Goal: Task Accomplishment & Management: Manage account settings

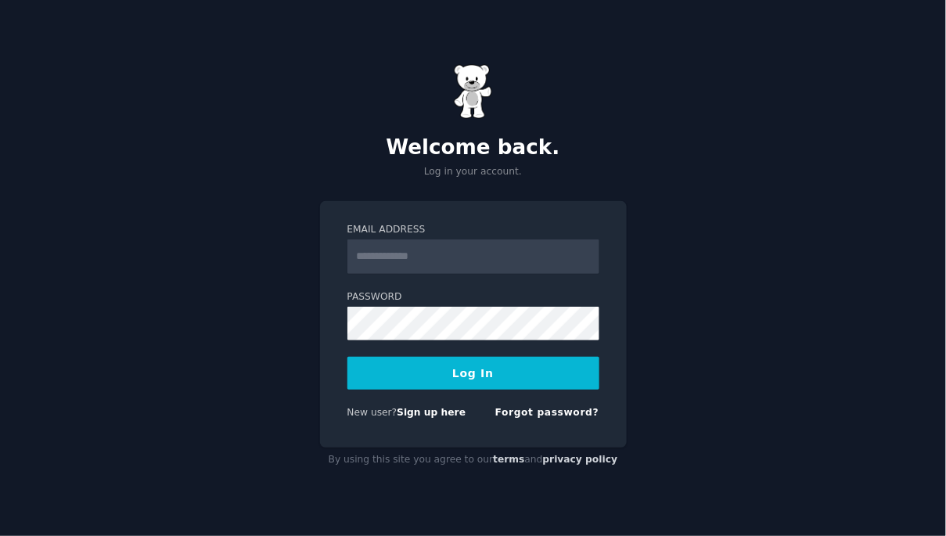
type input "**********"
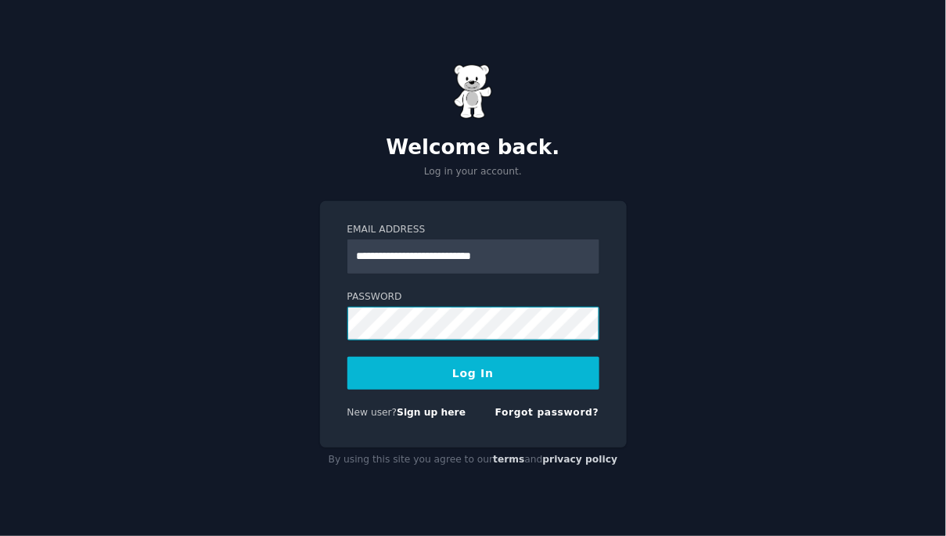
click at [347, 357] on button "Log In" at bounding box center [473, 373] width 252 height 33
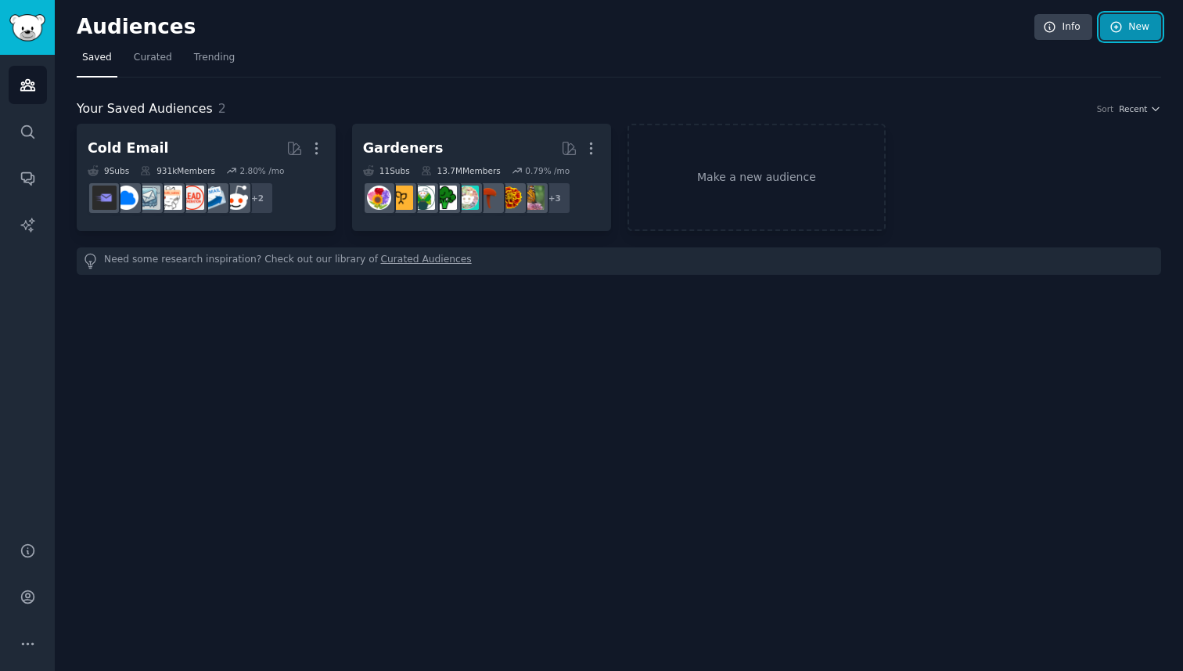
click at [945, 30] on link "New" at bounding box center [1130, 27] width 61 height 27
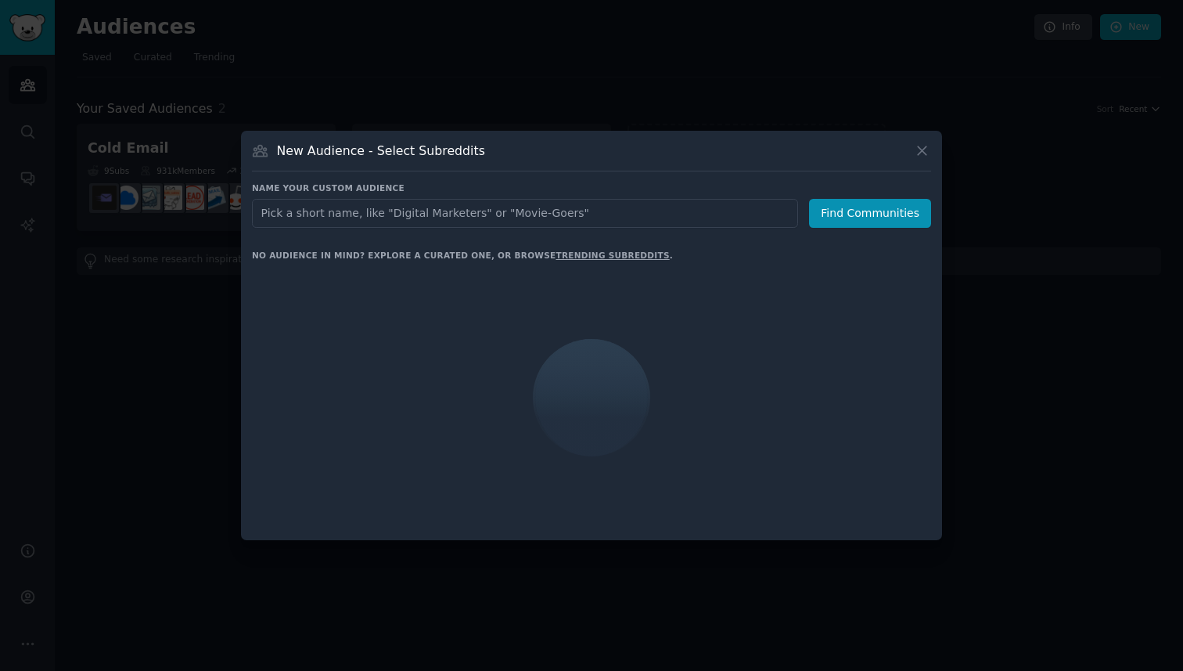
click at [607, 214] on input "text" at bounding box center [525, 213] width 546 height 29
type input "misophonia"
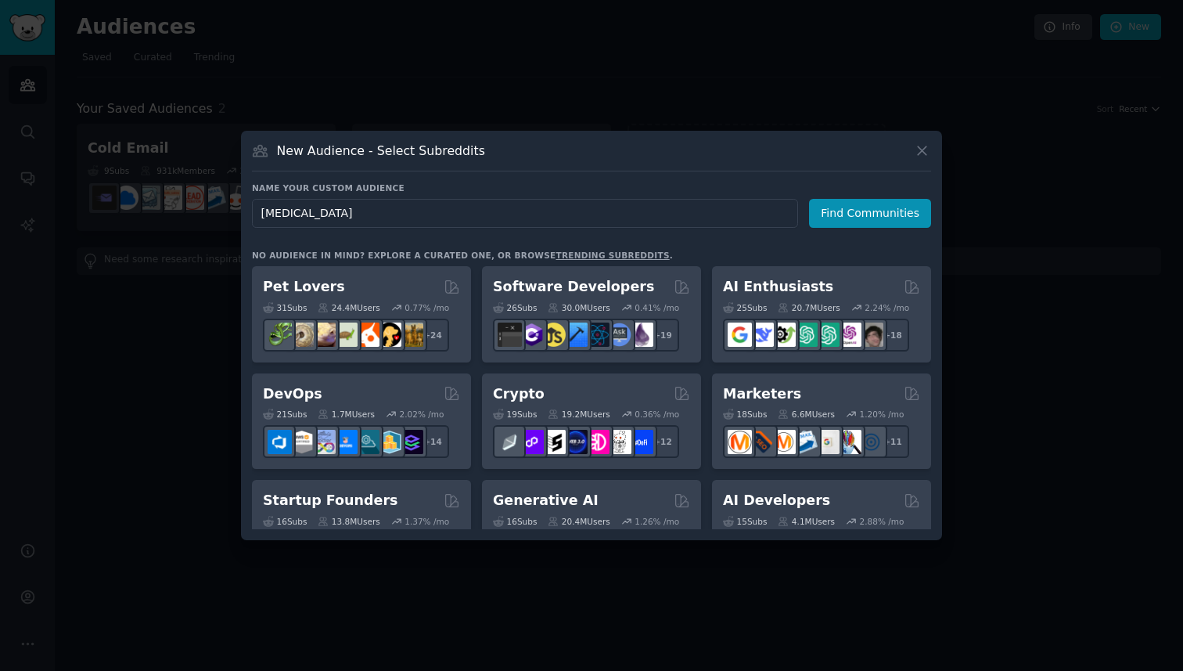
click button "Find Communities" at bounding box center [870, 213] width 122 height 29
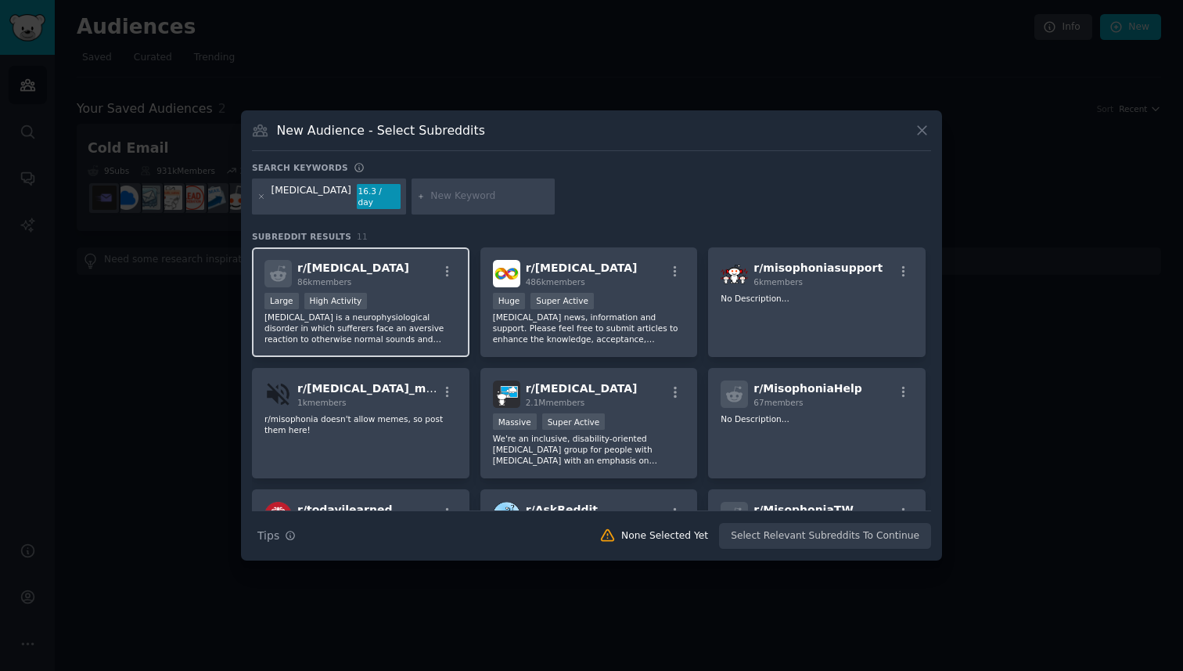
click at [409, 284] on div "r/ misophonia 86k members Large High Activity Misophonia is a neurophysiologica…" at bounding box center [361, 302] width 218 height 110
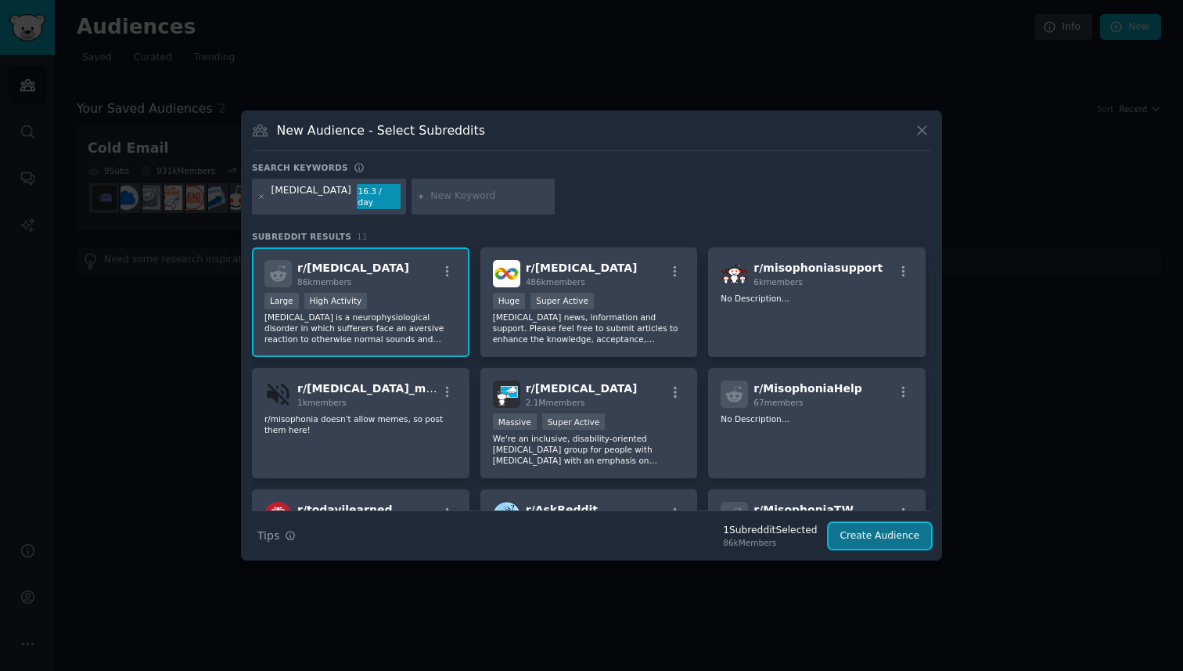
click at [874, 526] on button "Create Audience" at bounding box center [880, 536] width 103 height 27
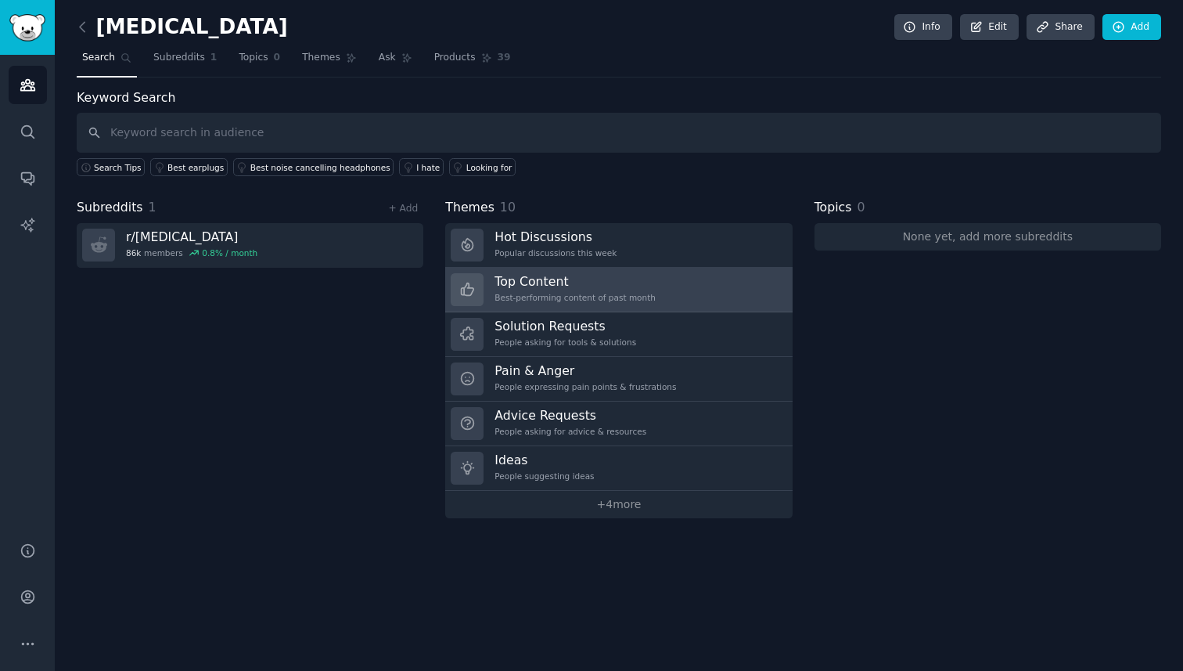
click at [655, 286] on link "Top Content Best-performing content of past month" at bounding box center [618, 290] width 347 height 45
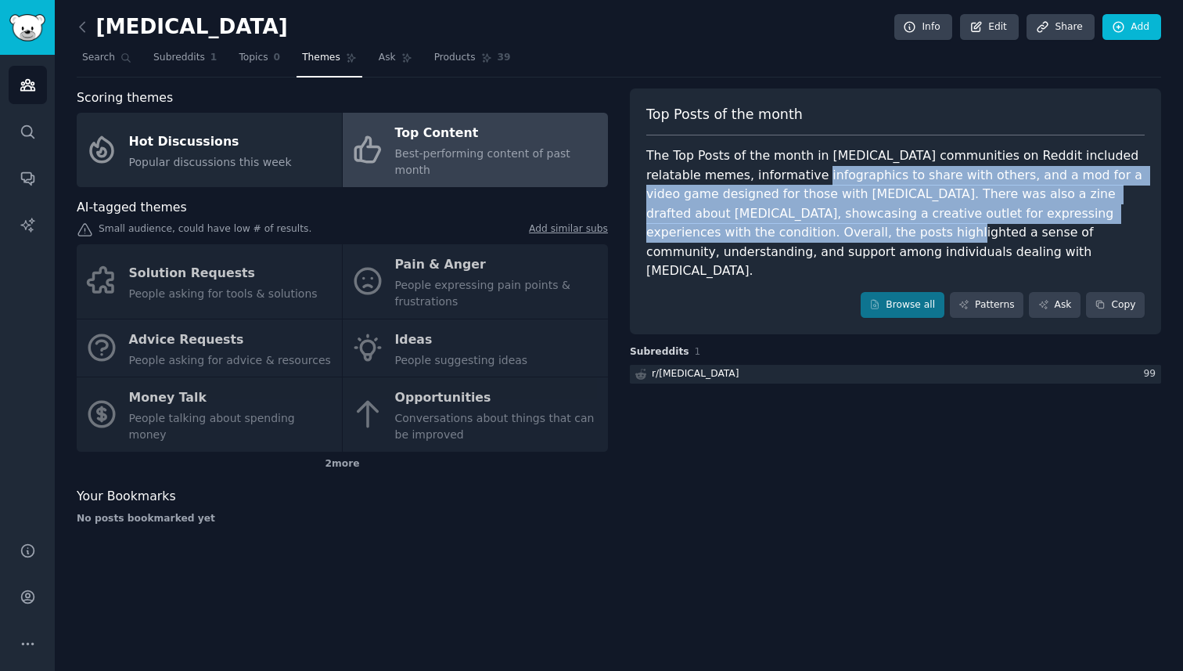
drag, startPoint x: 779, startPoint y: 166, endPoint x: 774, endPoint y: 234, distance: 68.2
click at [774, 234] on div "The Top Posts of the month in misophonia communities on Reddit included relatab…" at bounding box center [895, 213] width 498 height 135
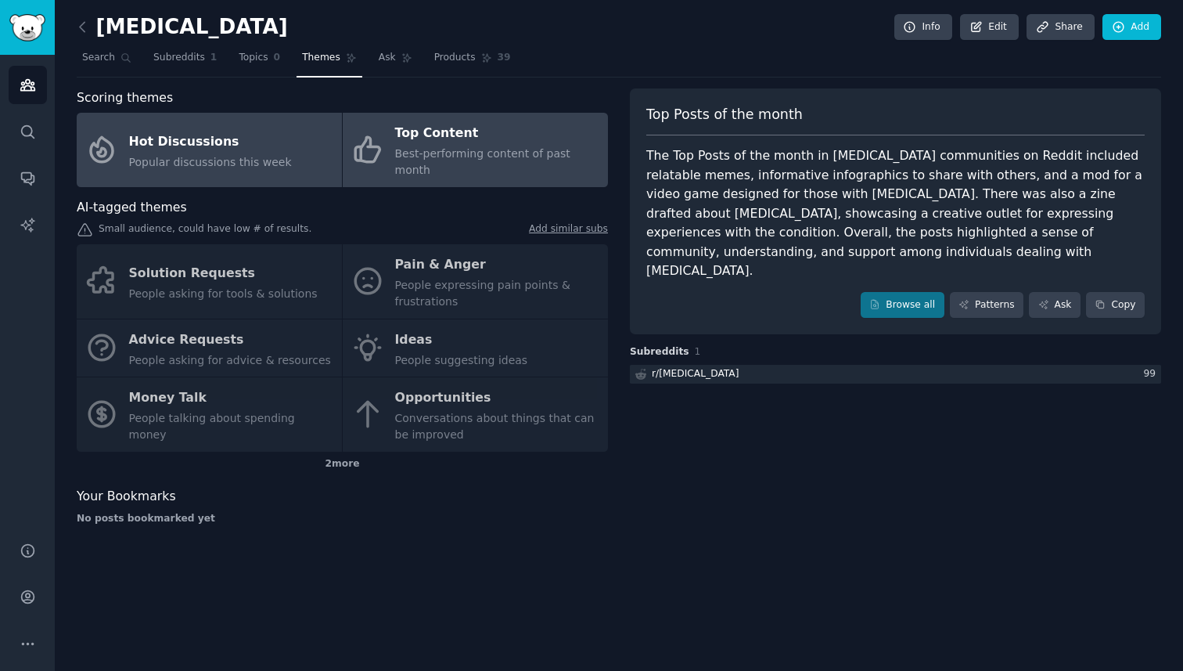
click at [263, 135] on div "Hot Discussions" at bounding box center [210, 141] width 163 height 25
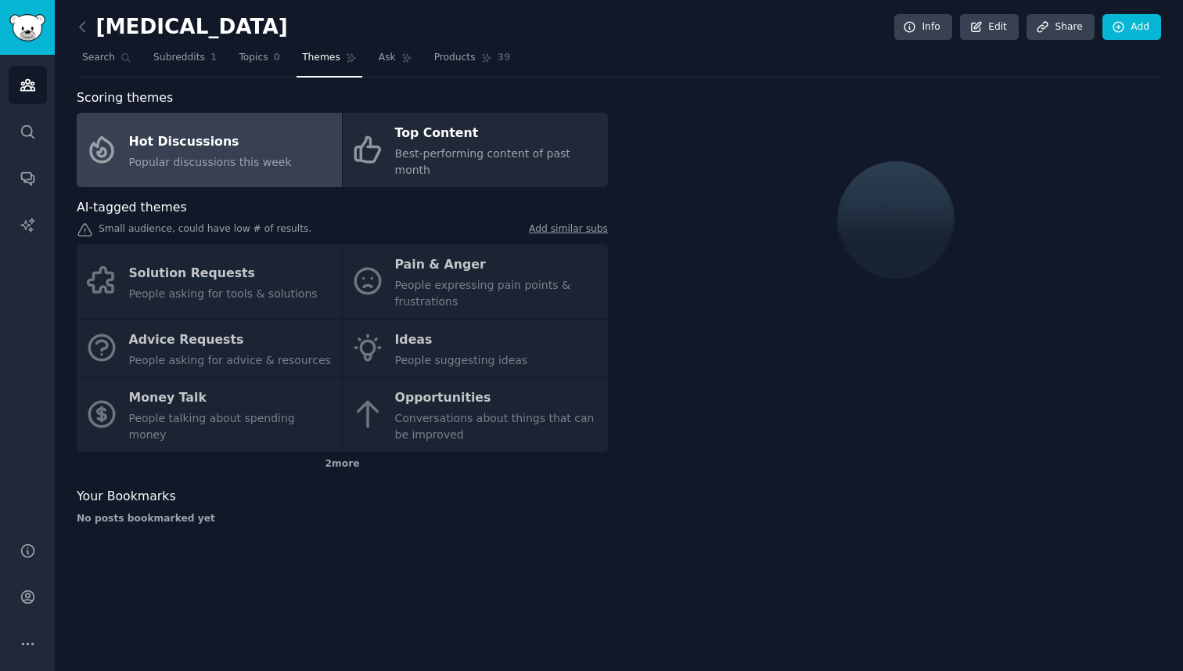
click at [362, 342] on div "Solution Requests People asking for tools & solutions Pain & Anger People expre…" at bounding box center [342, 347] width 531 height 207
click at [335, 452] on div "2 more" at bounding box center [342, 464] width 531 height 25
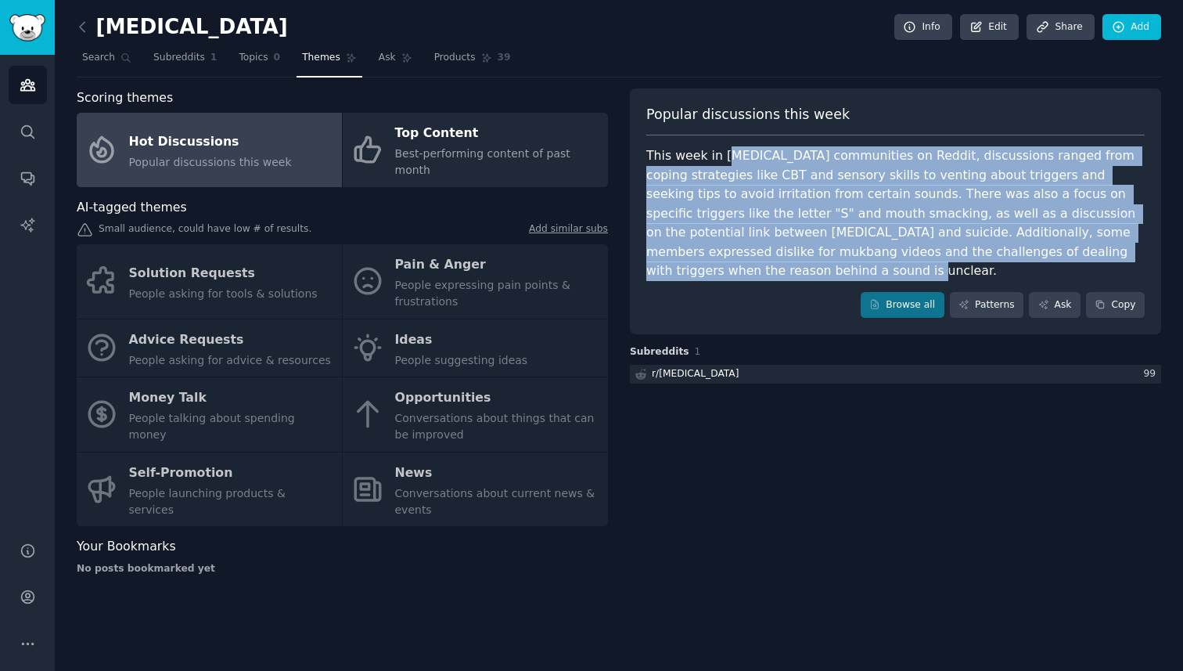
drag, startPoint x: 728, startPoint y: 153, endPoint x: 729, endPoint y: 265, distance: 111.9
click at [729, 264] on div "This week in misophonia communities on Reddit, discussions ranged from coping s…" at bounding box center [895, 213] width 498 height 135
click at [729, 265] on div "This week in misophonia communities on Reddit, discussions ranged from coping s…" at bounding box center [895, 213] width 498 height 135
drag, startPoint x: 711, startPoint y: 275, endPoint x: 683, endPoint y: 155, distance: 122.8
click at [683, 155] on div "This week in misophonia communities on Reddit, discussions ranged from coping s…" at bounding box center [895, 213] width 498 height 135
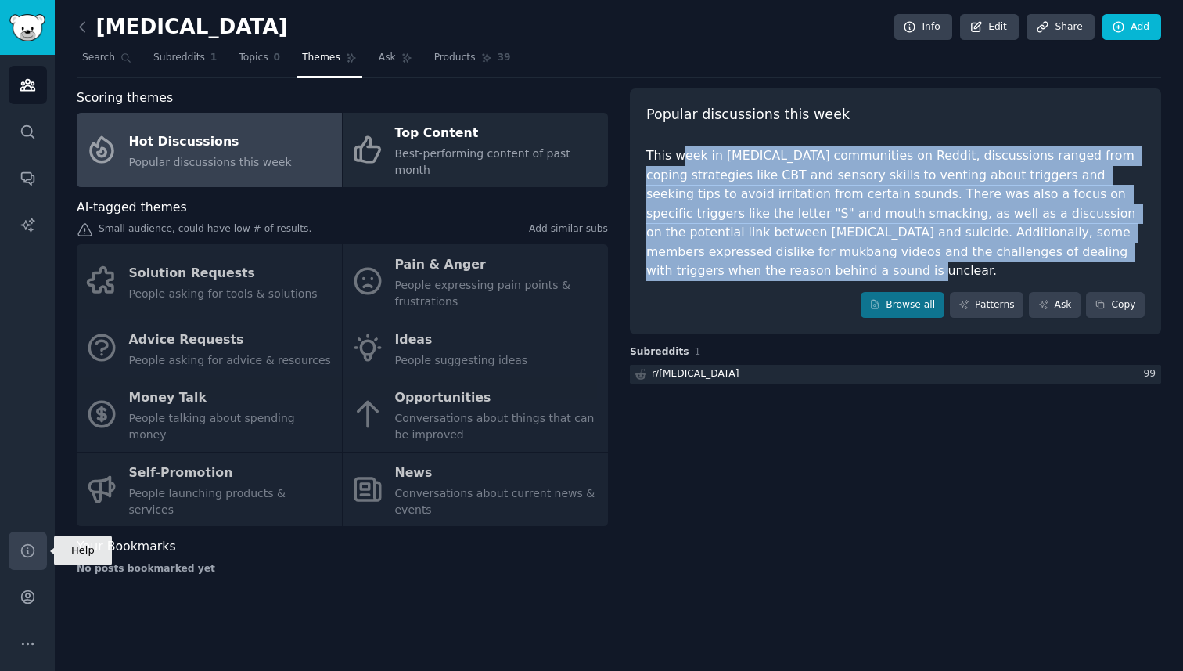
click at [24, 535] on link "Help" at bounding box center [28, 550] width 38 height 38
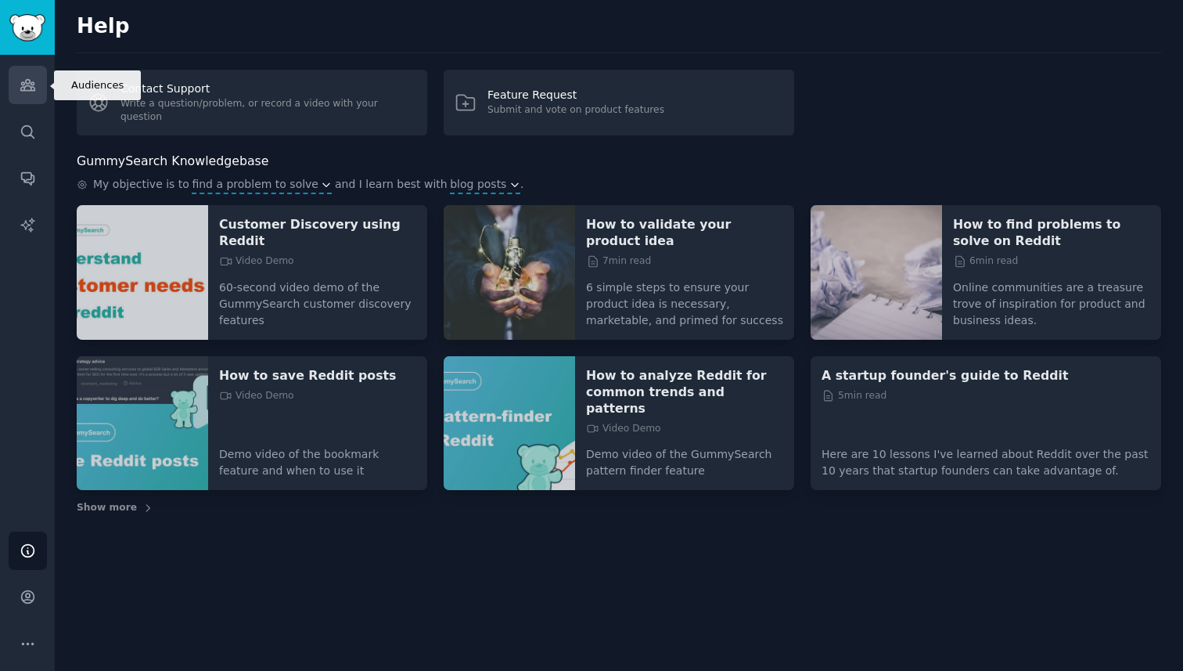
click at [33, 79] on icon "Sidebar" at bounding box center [28, 85] width 16 height 16
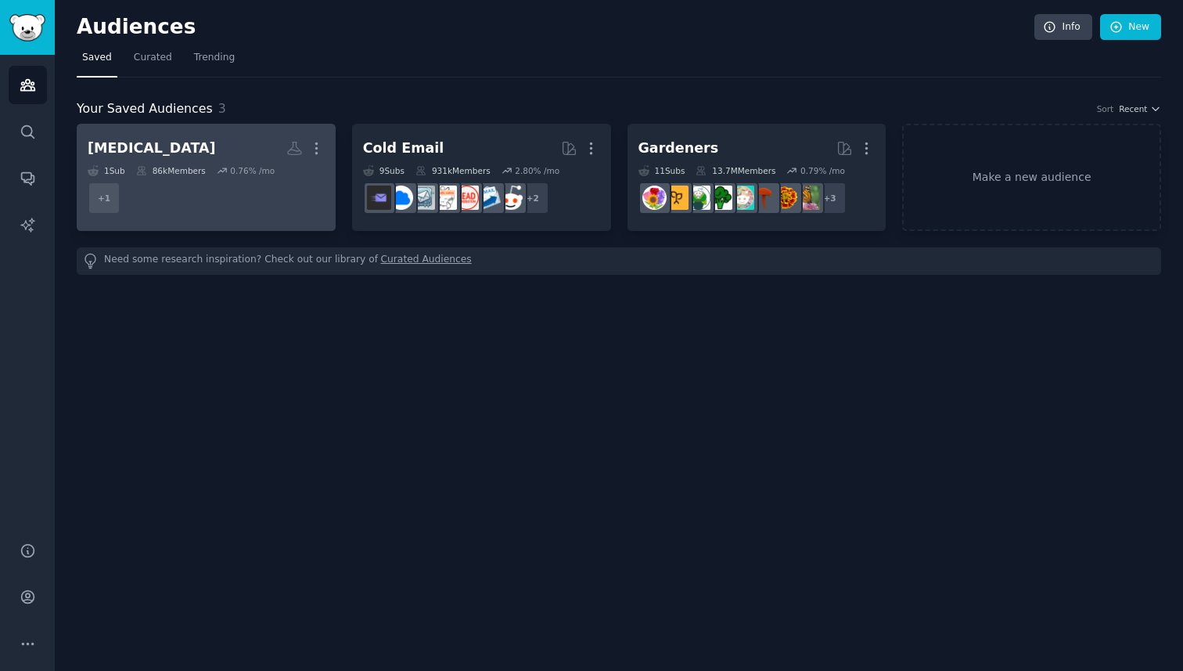
click at [222, 132] on link "misophonia Custom Audience More 1 Sub 86k Members 0.76 % /mo r/misophonia + 1" at bounding box center [206, 177] width 259 height 107
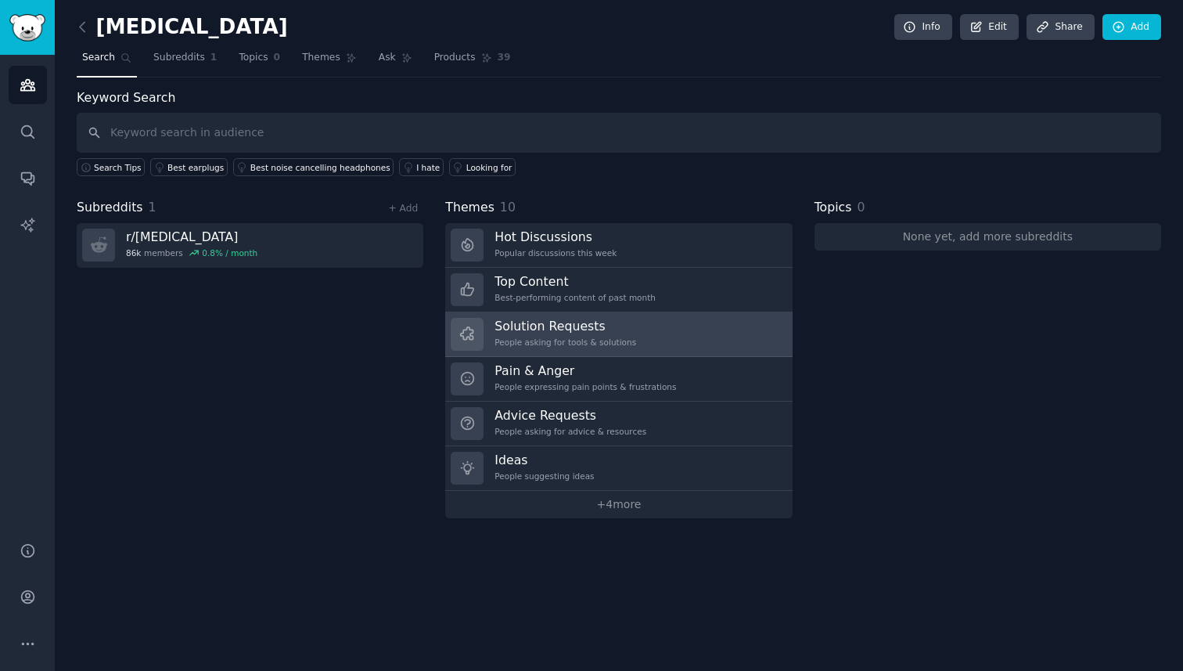
click at [603, 340] on div "People asking for tools & solutions" at bounding box center [566, 342] width 142 height 11
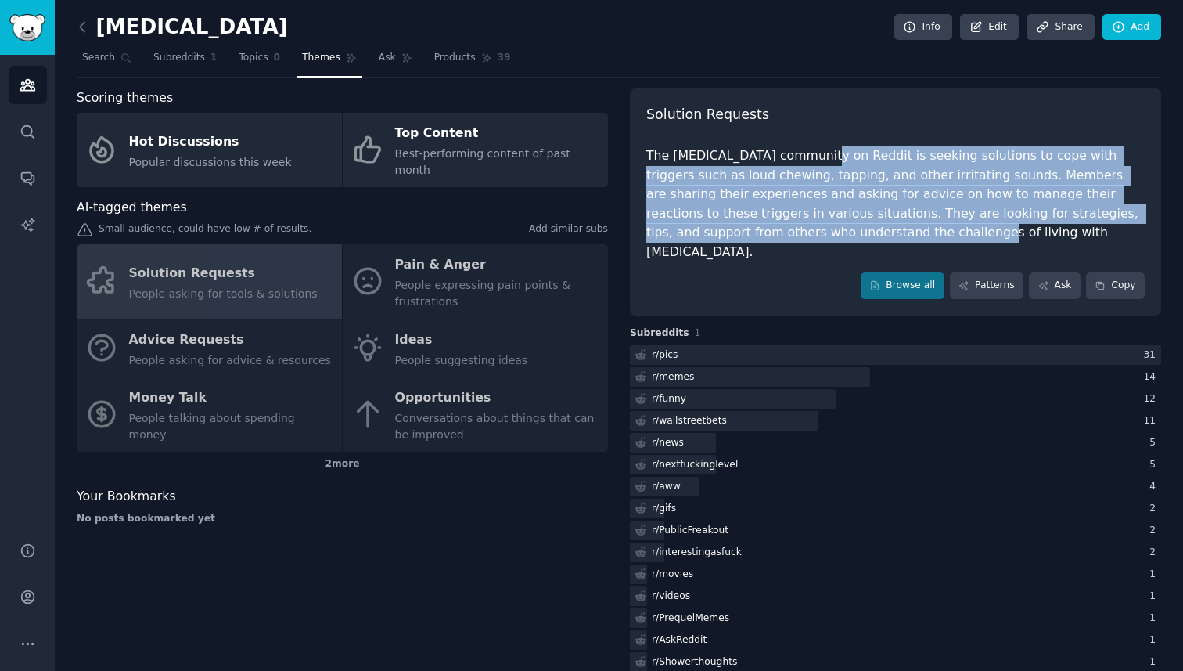
drag, startPoint x: 815, startPoint y: 157, endPoint x: 808, endPoint y: 225, distance: 67.6
click at [808, 225] on div "The misophonia community on Reddit is seeking solutions to cope with triggers s…" at bounding box center [895, 203] width 498 height 115
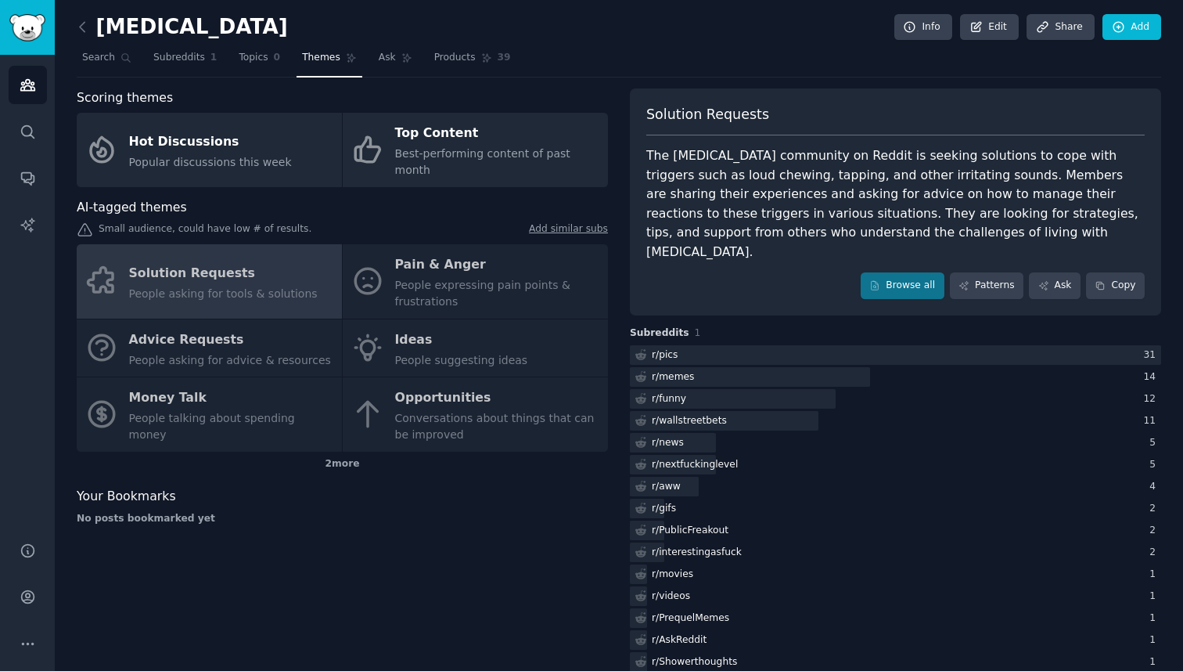
click at [434, 306] on div "Solution Requests People asking for tools & solutions Pain & Anger People expre…" at bounding box center [342, 347] width 531 height 207
click at [226, 249] on div "Solution Requests People asking for tools & solutions Pain & Anger People expre…" at bounding box center [342, 347] width 531 height 207
click at [343, 452] on div "2 more" at bounding box center [342, 464] width 531 height 25
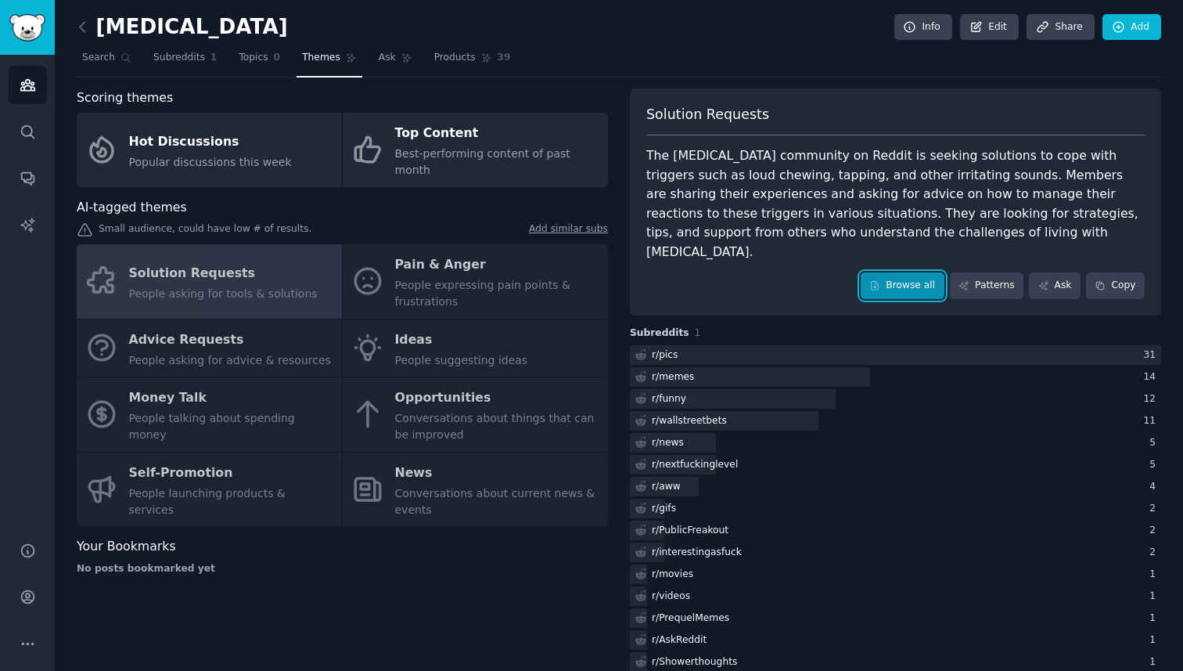
click at [913, 272] on link "Browse all" at bounding box center [903, 285] width 84 height 27
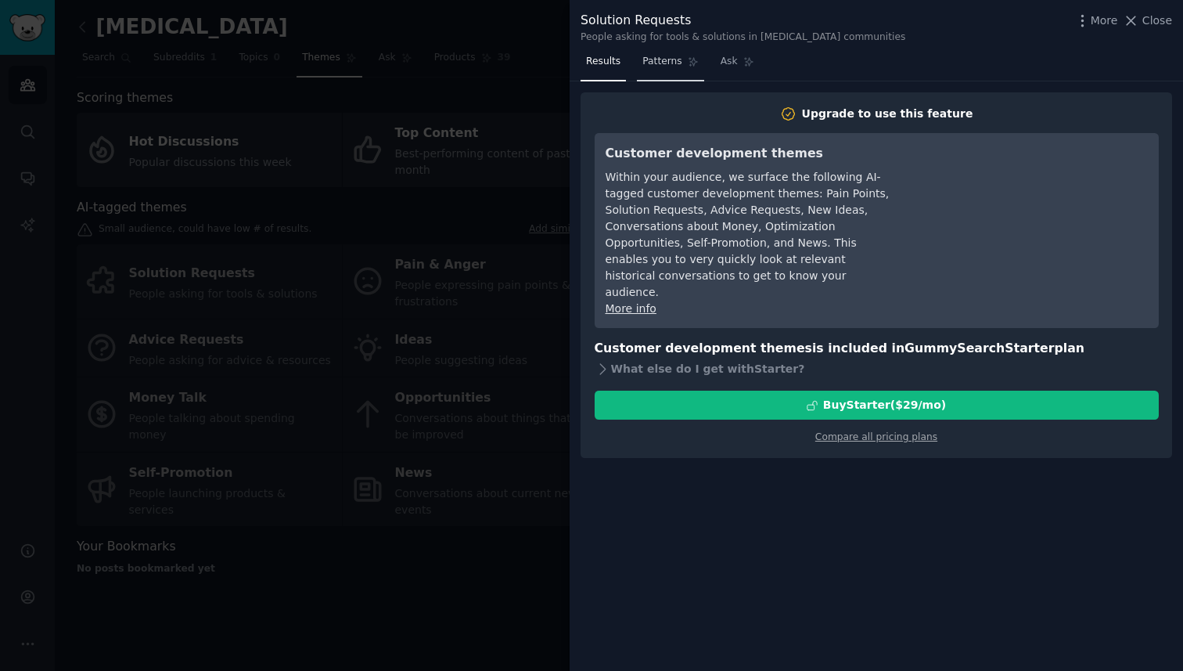
click at [670, 67] on span "Patterns" at bounding box center [661, 62] width 39 height 14
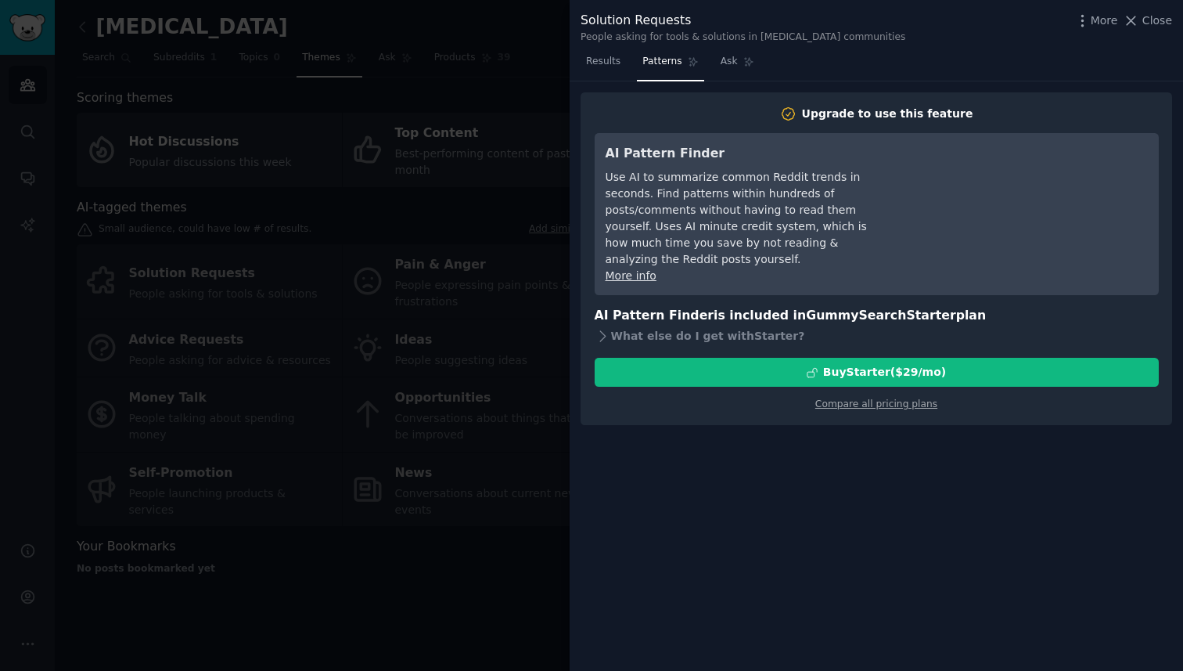
click at [553, 171] on div at bounding box center [591, 335] width 1183 height 671
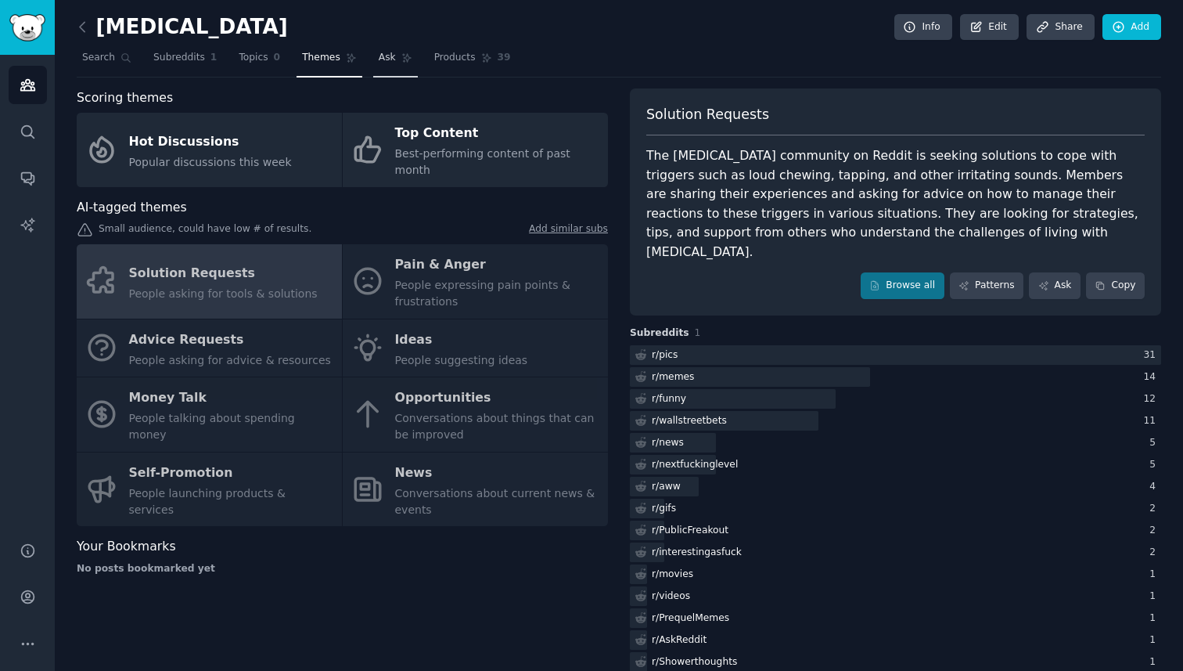
click at [380, 52] on span "Ask" at bounding box center [387, 58] width 17 height 14
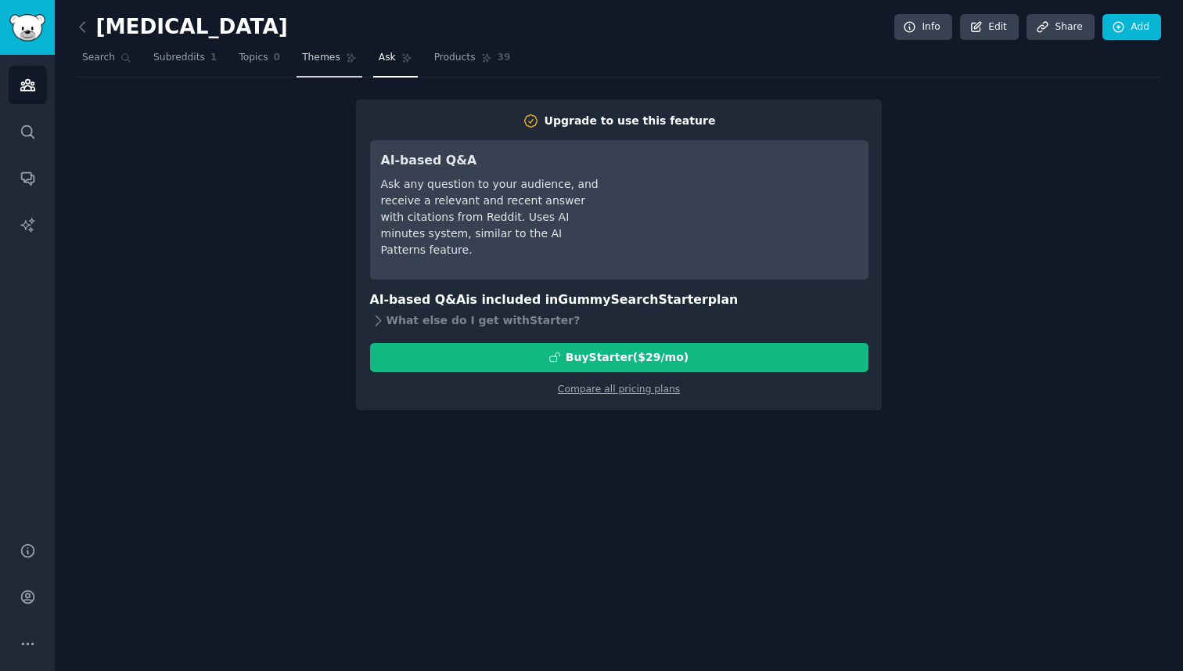
click at [310, 62] on span "Themes" at bounding box center [321, 58] width 38 height 14
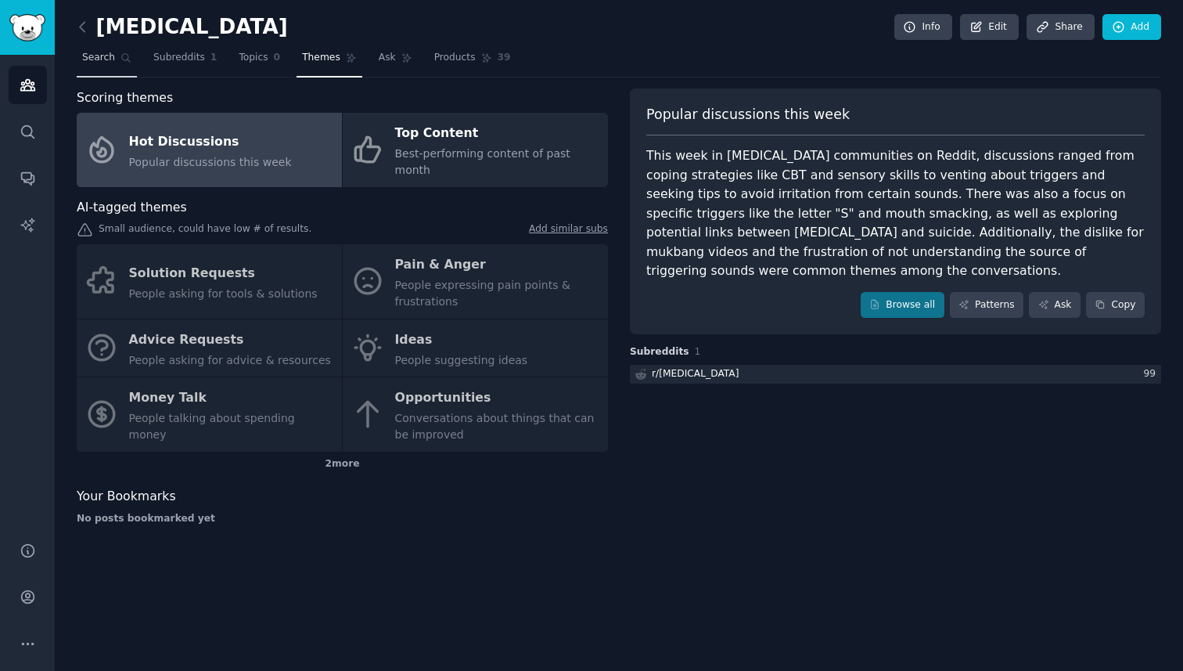
click at [97, 66] on link "Search" at bounding box center [107, 61] width 60 height 32
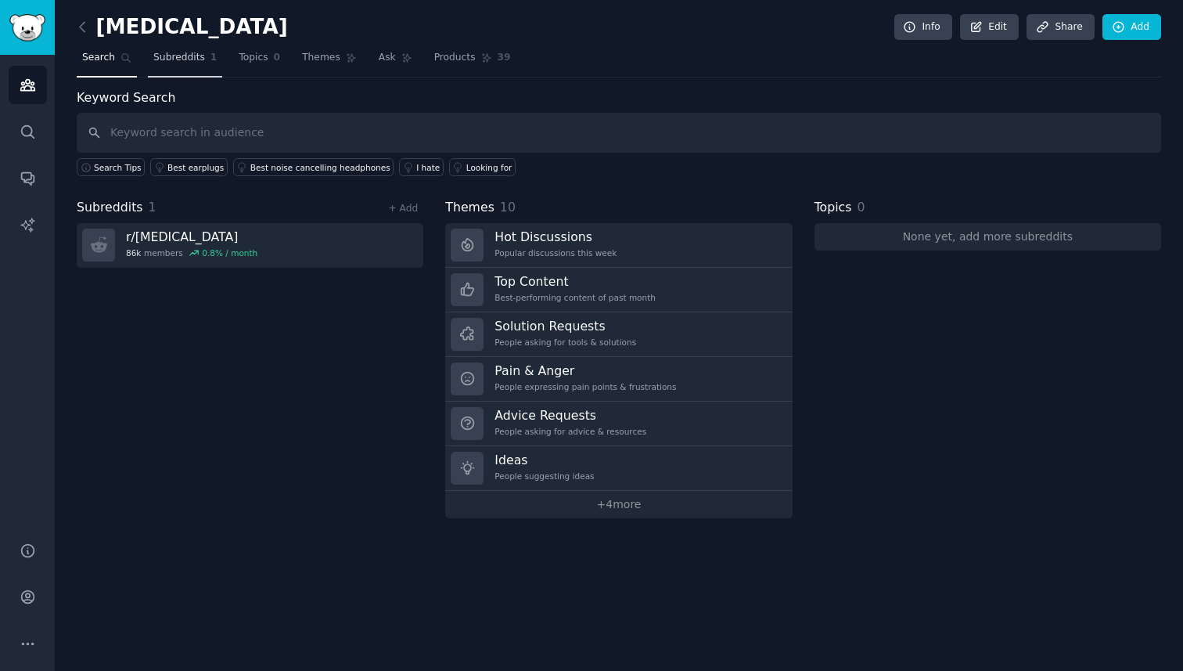
click at [185, 66] on link "Subreddits 1" at bounding box center [185, 61] width 74 height 32
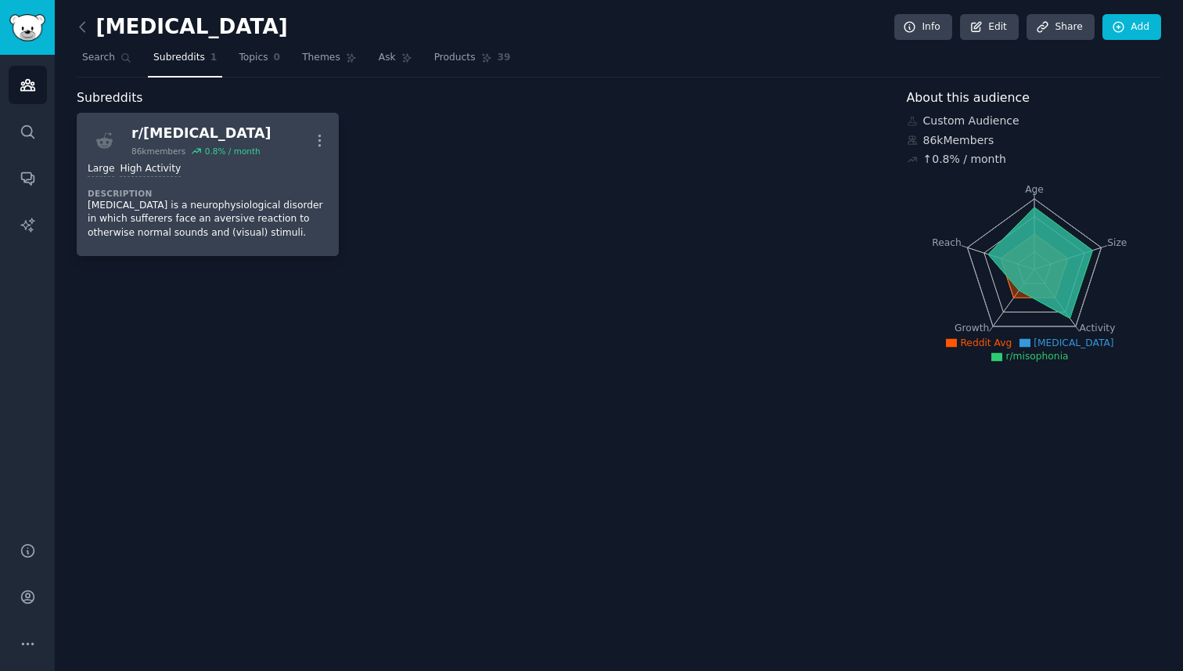
click at [203, 195] on dt "Description" at bounding box center [208, 193] width 240 height 11
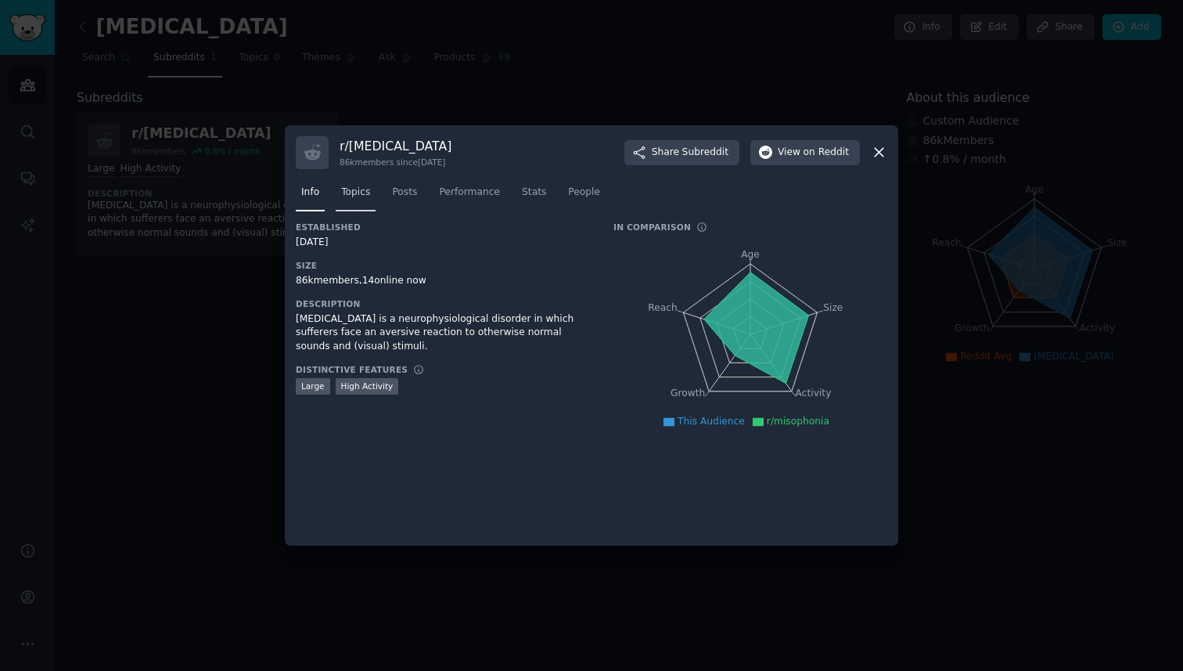
click at [353, 200] on link "Topics" at bounding box center [356, 196] width 40 height 32
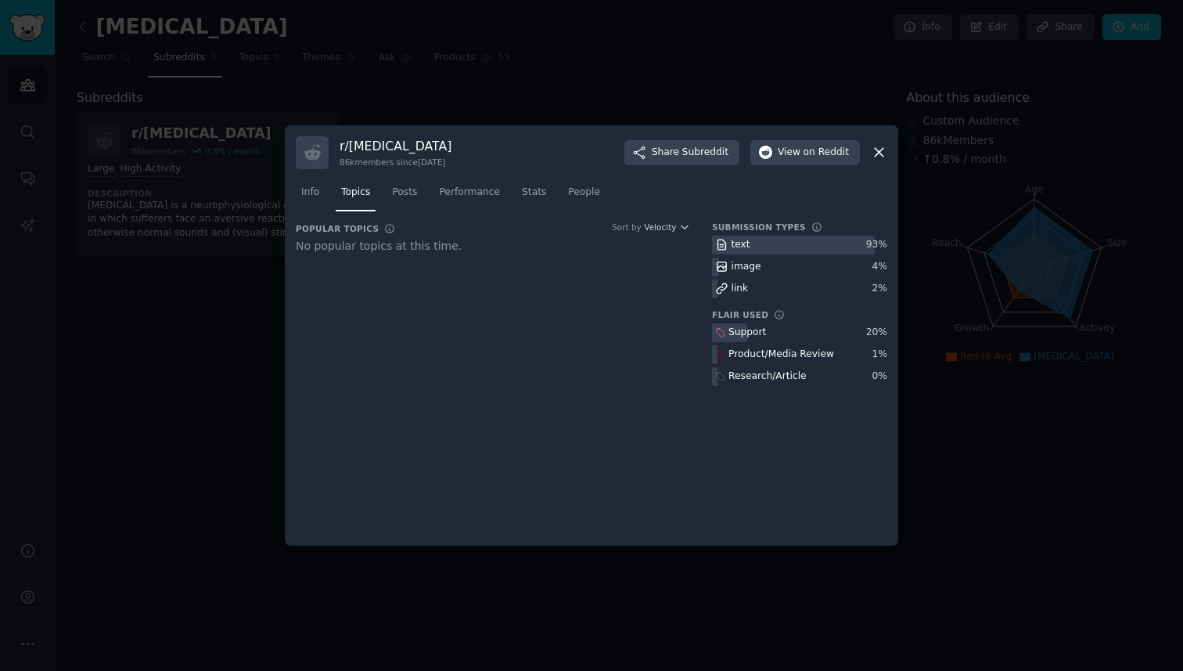
click at [873, 146] on icon at bounding box center [879, 152] width 16 height 16
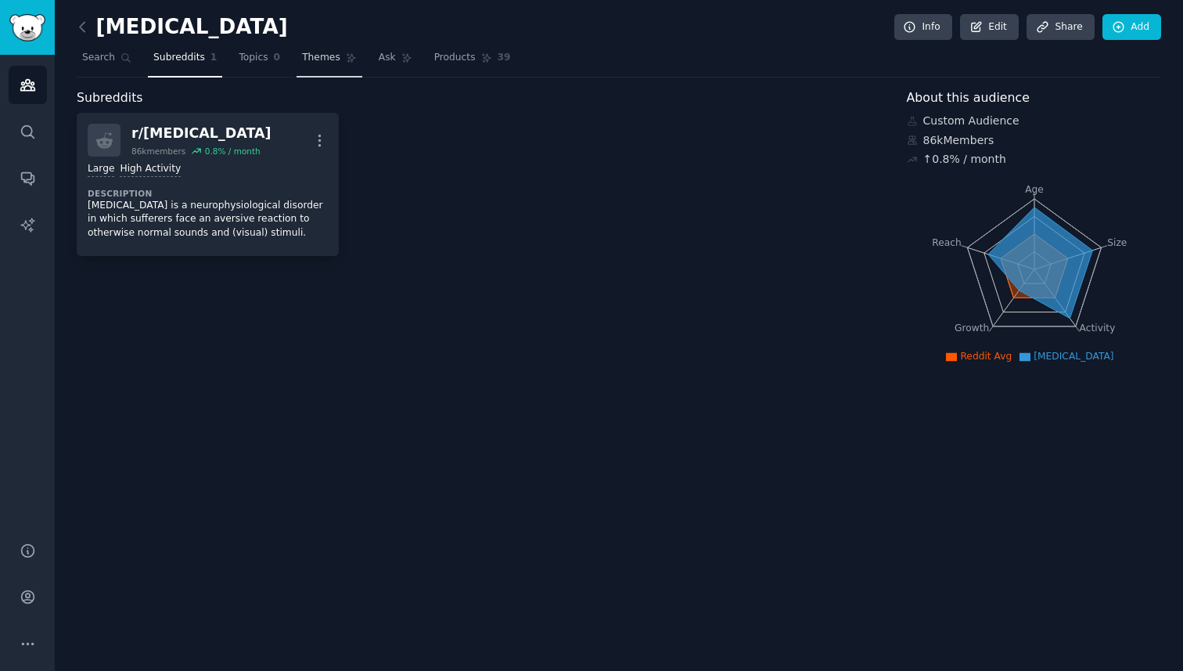
click at [308, 59] on span "Themes" at bounding box center [321, 58] width 38 height 14
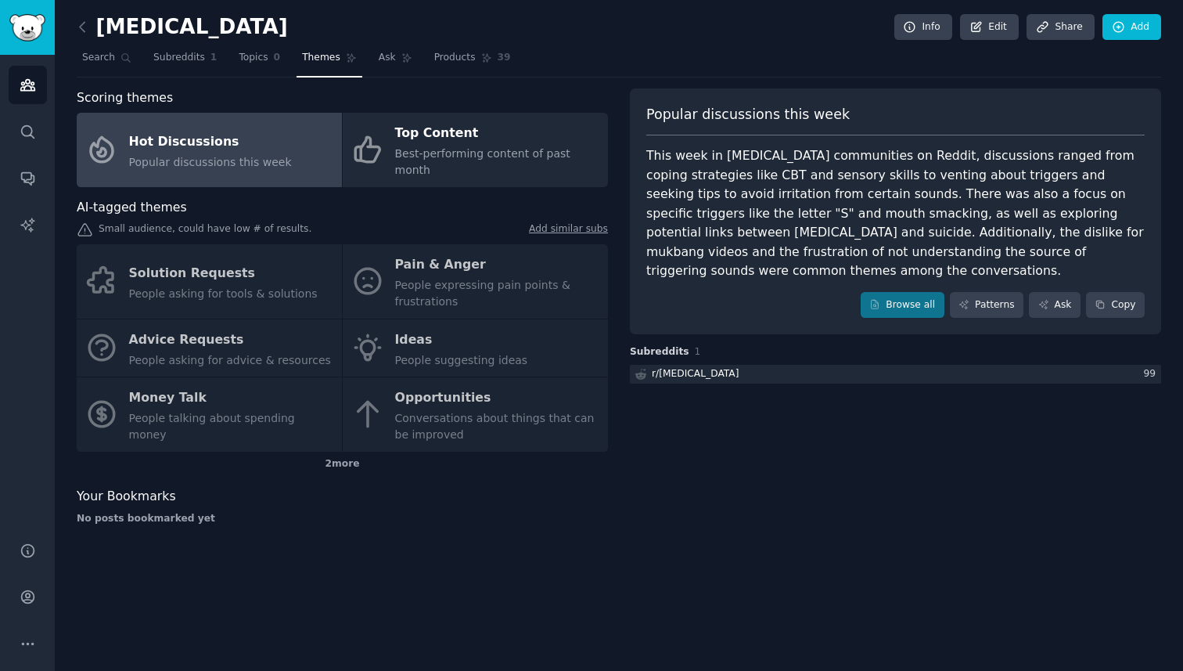
click at [552, 222] on link "Add similar subs" at bounding box center [568, 230] width 79 height 16
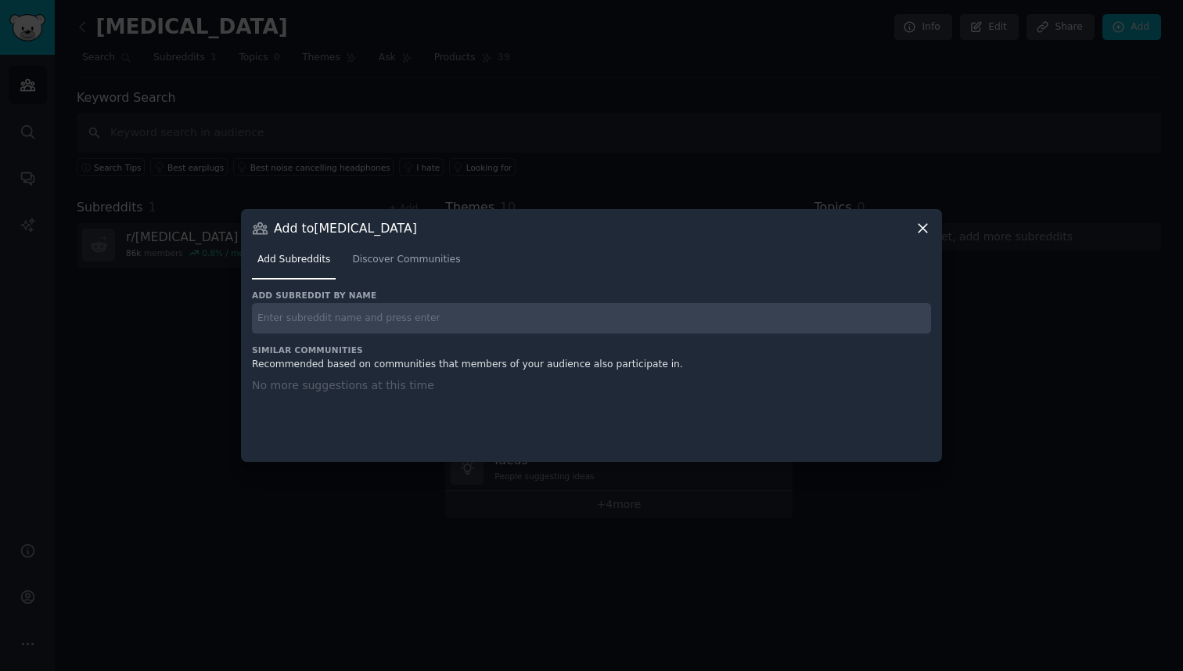
click at [561, 172] on div at bounding box center [591, 335] width 1183 height 671
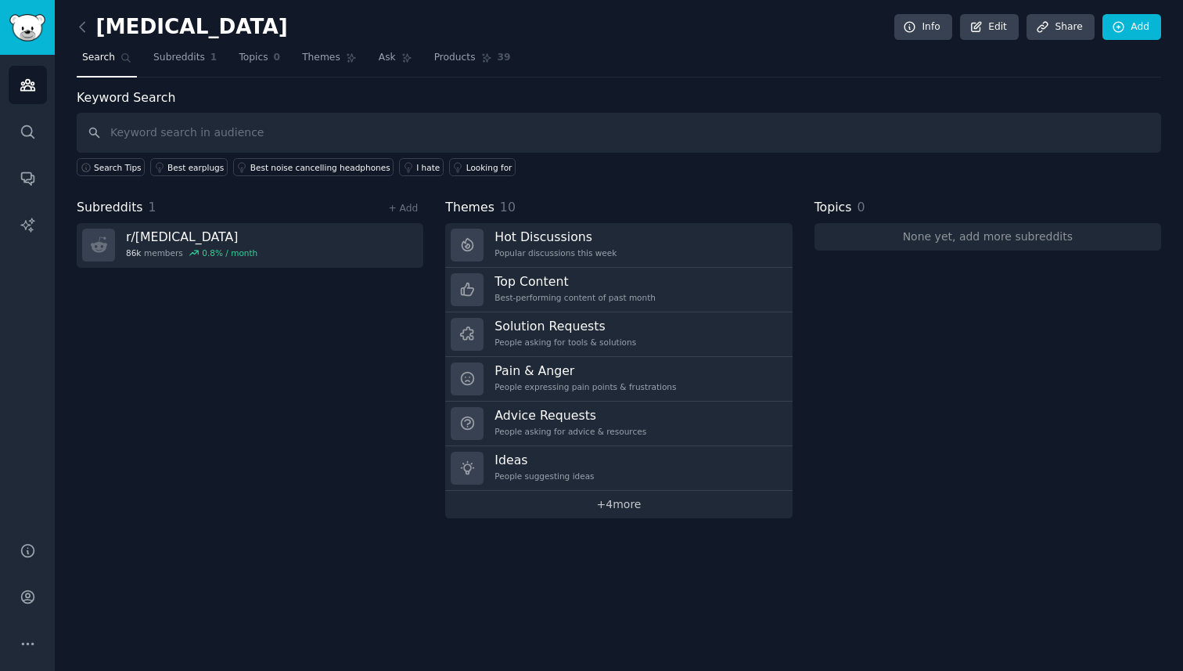
click at [586, 515] on link "+ 4 more" at bounding box center [618, 504] width 347 height 27
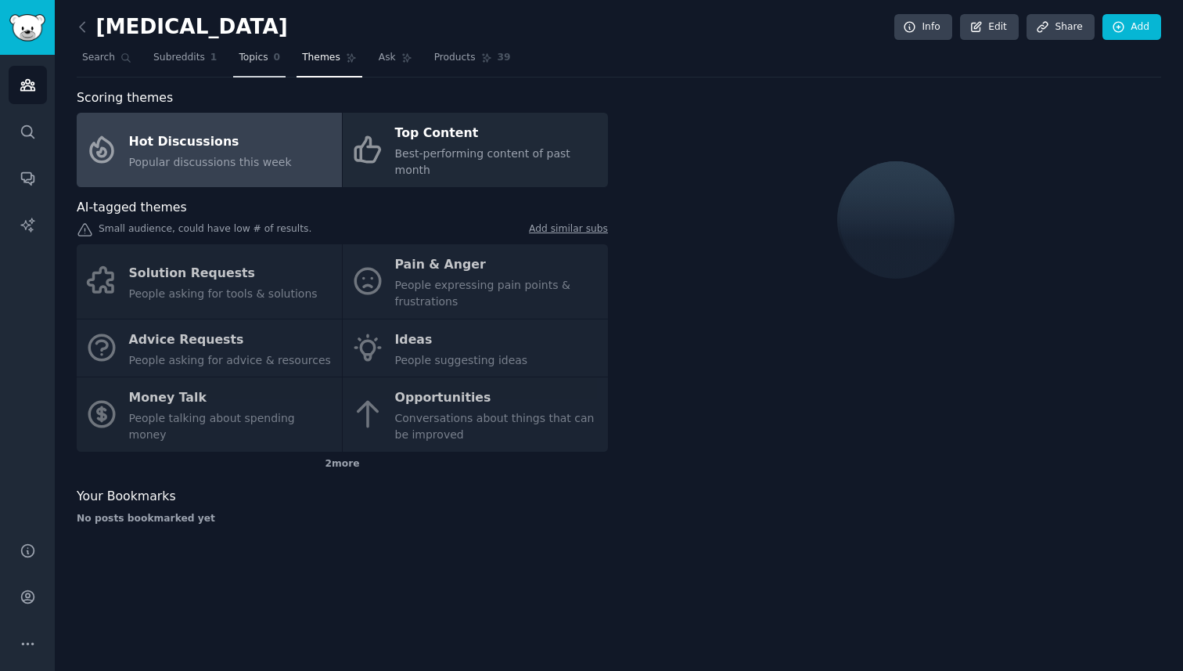
click at [275, 60] on span "0" at bounding box center [277, 58] width 7 height 14
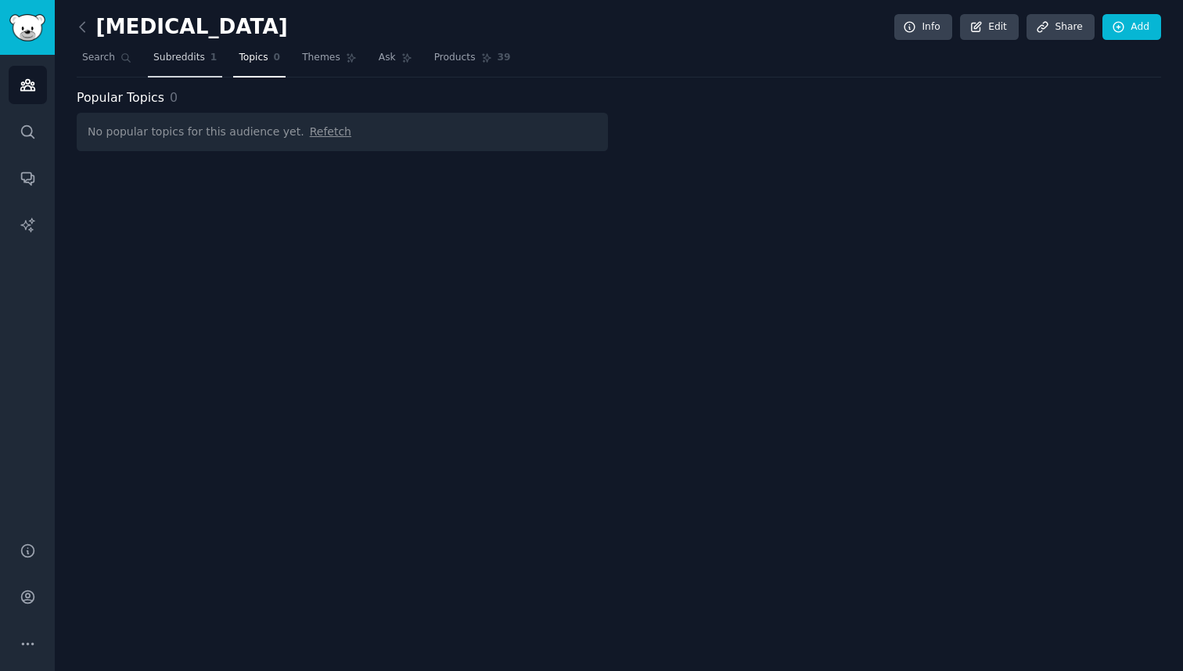
click at [203, 60] on link "Subreddits 1" at bounding box center [185, 61] width 74 height 32
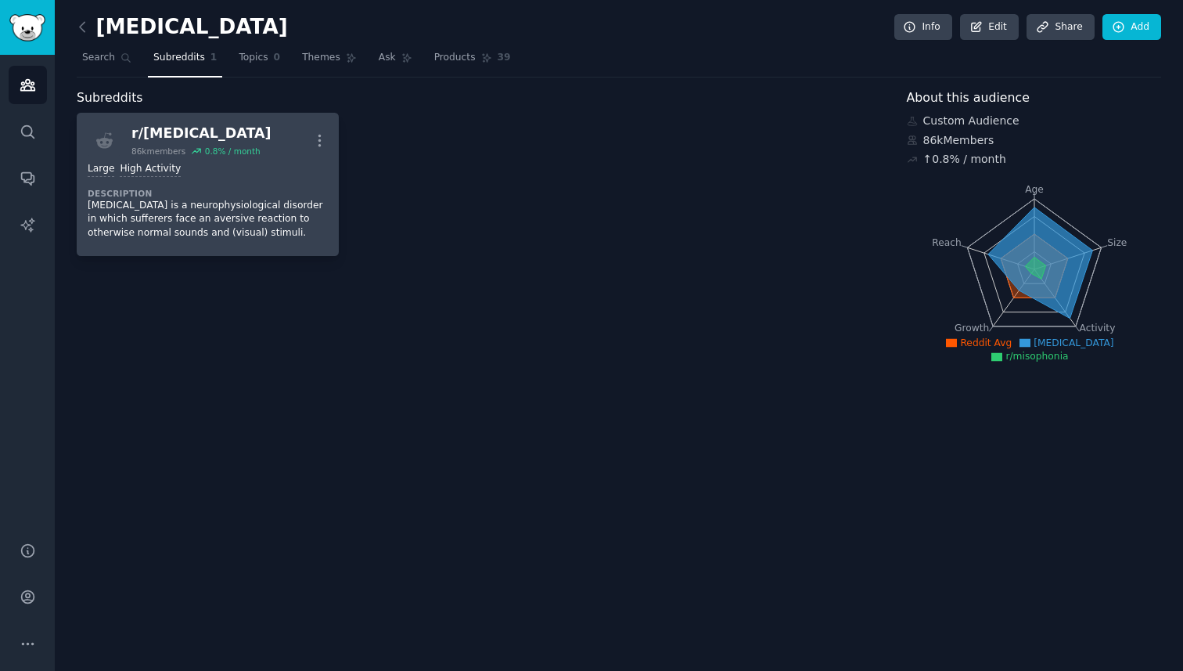
click at [223, 136] on div "r/ misophonia" at bounding box center [201, 134] width 140 height 20
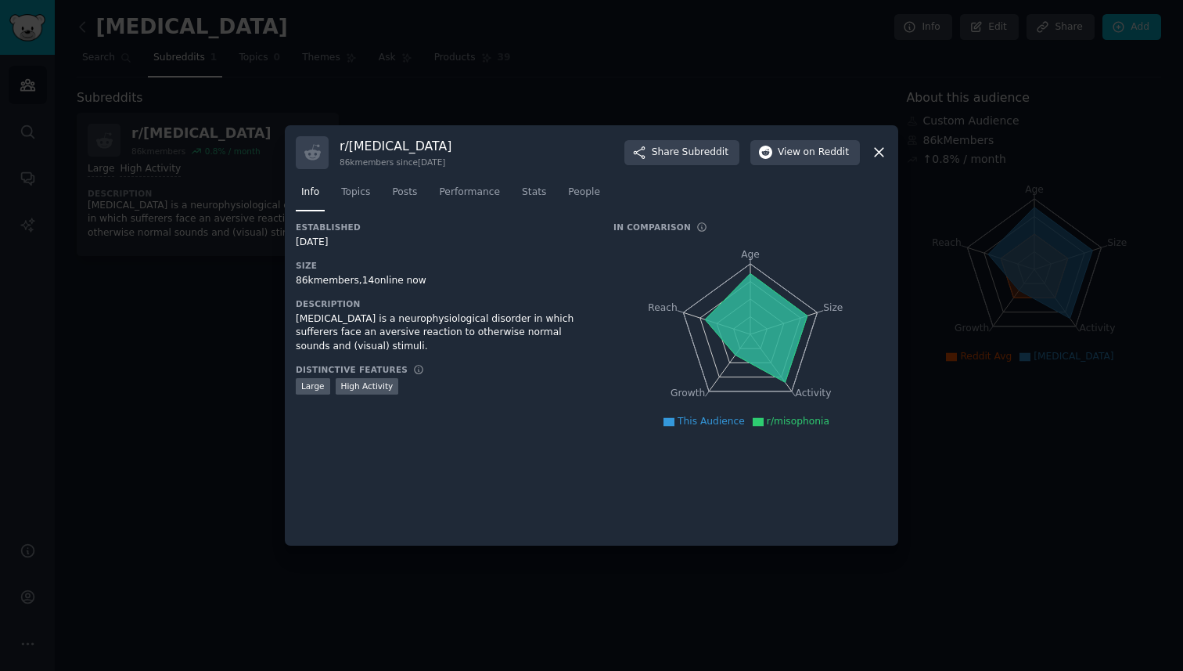
click at [394, 118] on div at bounding box center [591, 335] width 1183 height 671
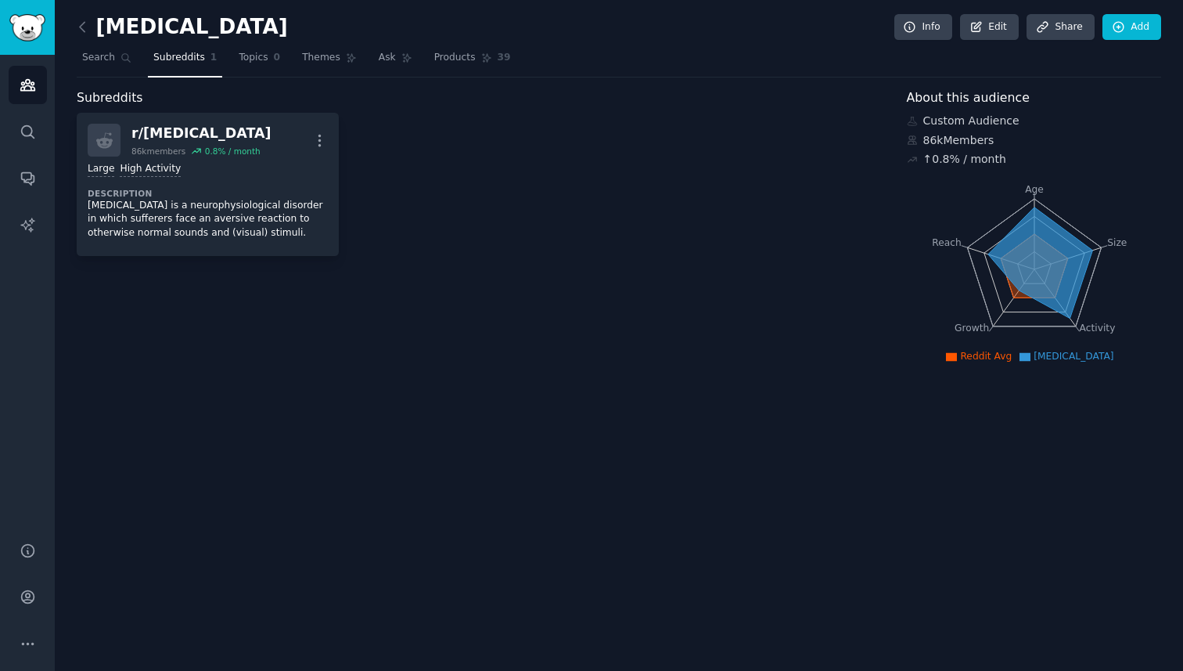
click at [88, 15] on link at bounding box center [87, 27] width 20 height 25
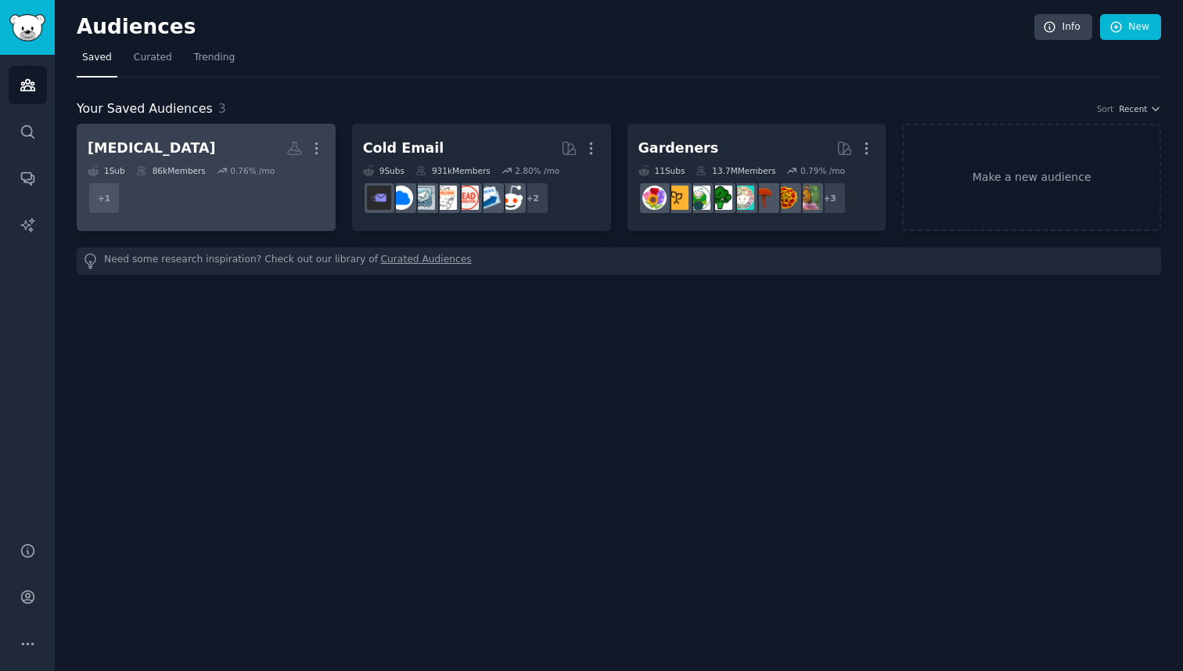
click at [257, 143] on h2 "misophonia Custom Audience More" at bounding box center [206, 148] width 237 height 27
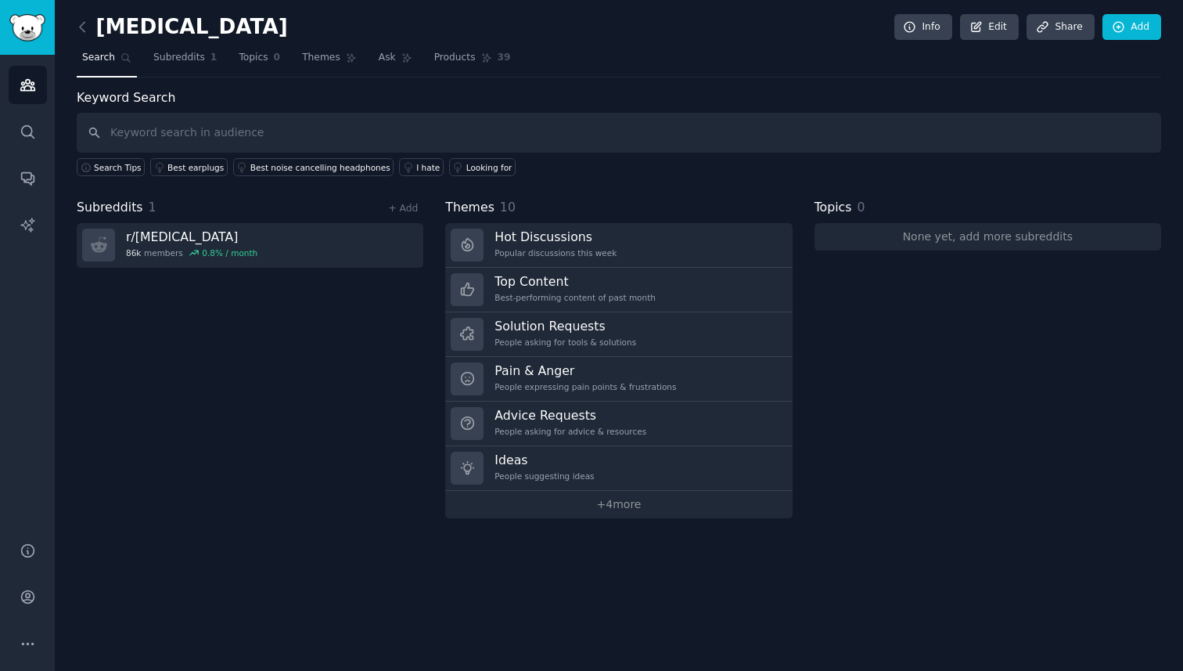
click at [317, 129] on input "text" at bounding box center [619, 133] width 1085 height 40
click at [195, 49] on link "Subreddits 1" at bounding box center [185, 61] width 74 height 32
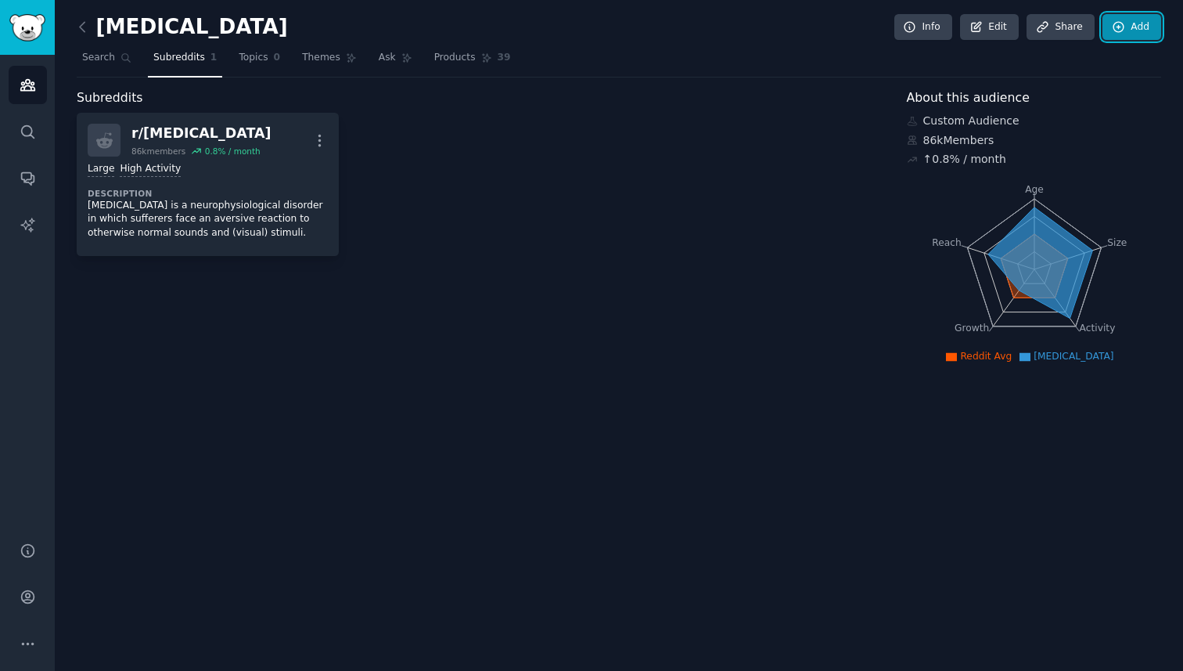
click at [945, 28] on link "Add" at bounding box center [1132, 27] width 59 height 27
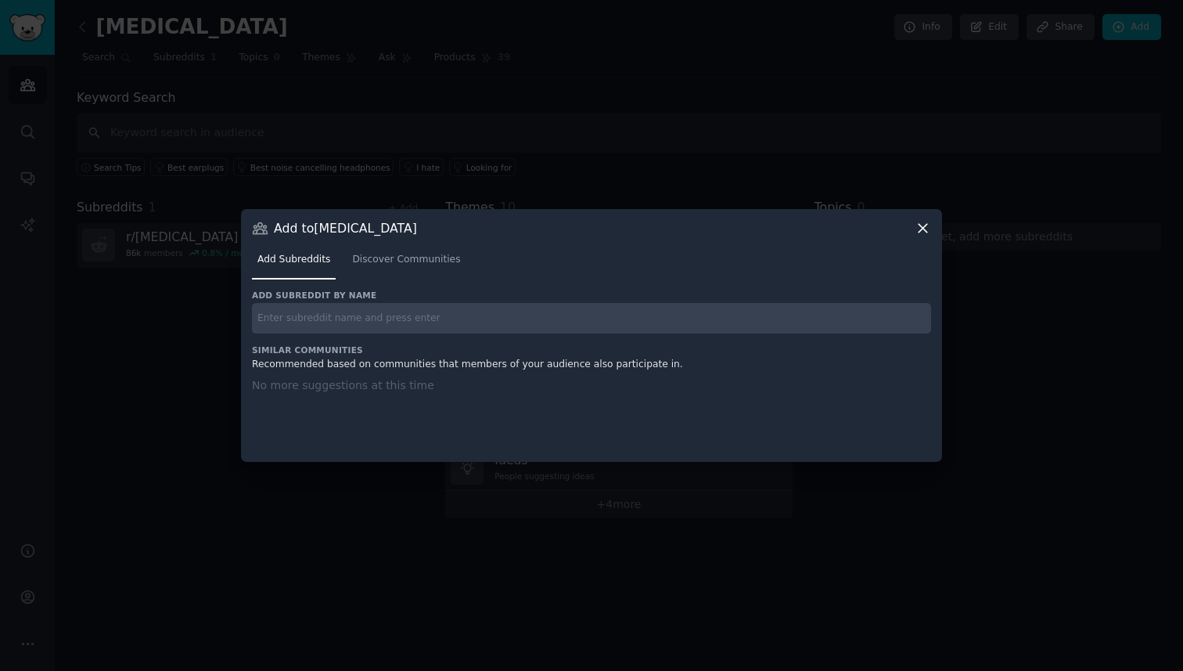
click at [533, 303] on input "text" at bounding box center [591, 318] width 679 height 31
type input "miso"
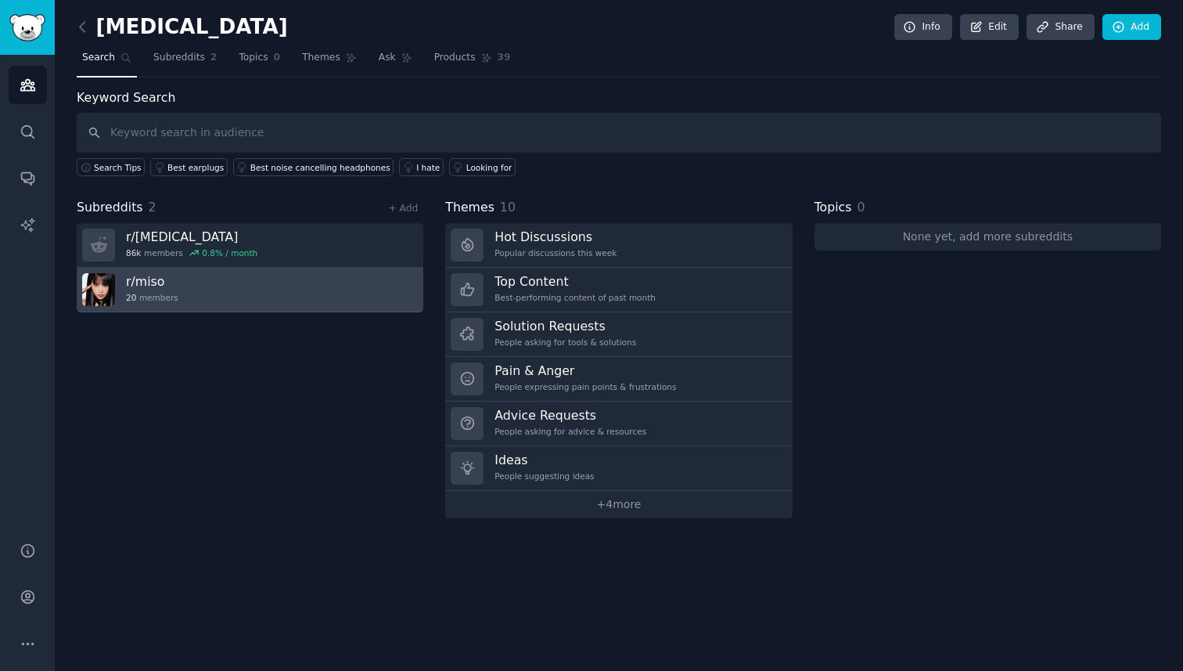
click at [403, 299] on link "r/ miso 20 members" at bounding box center [250, 290] width 347 height 45
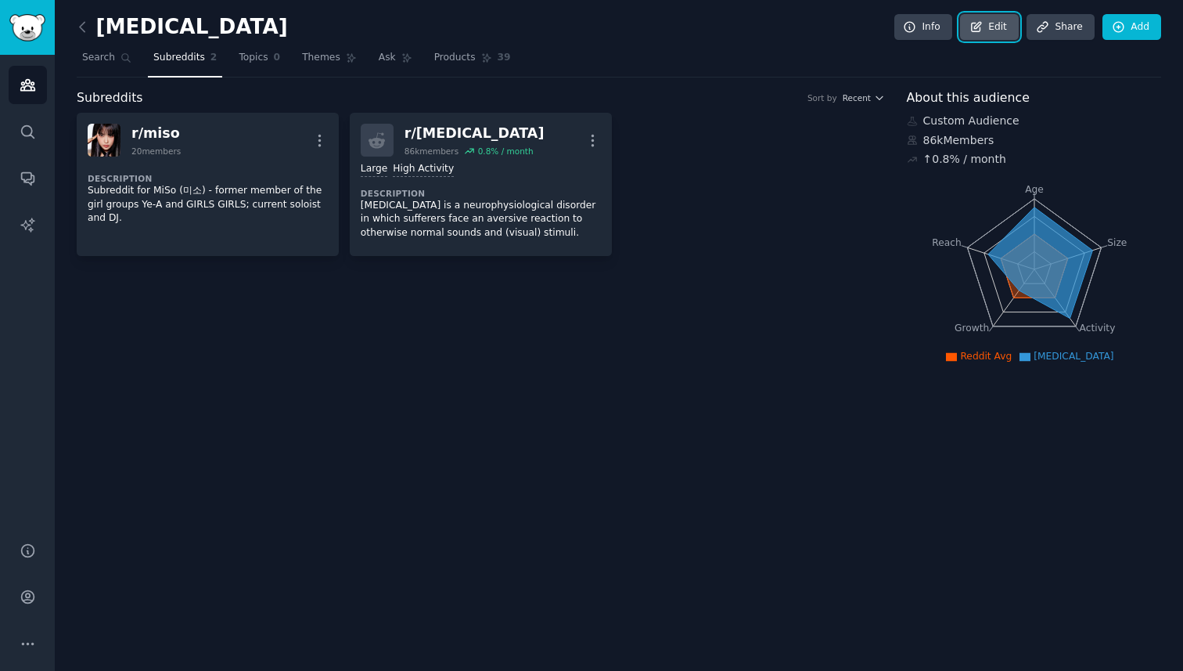
click at [945, 28] on link "Edit" at bounding box center [989, 27] width 59 height 27
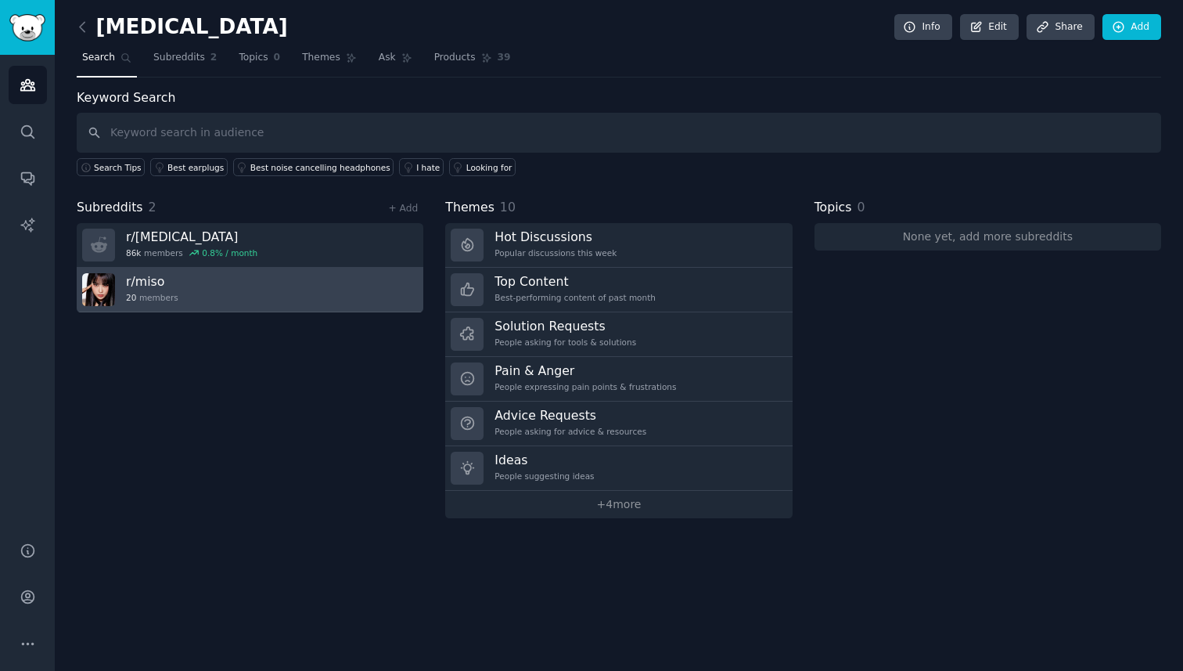
click at [297, 286] on link "r/ miso 20 members" at bounding box center [250, 290] width 347 height 45
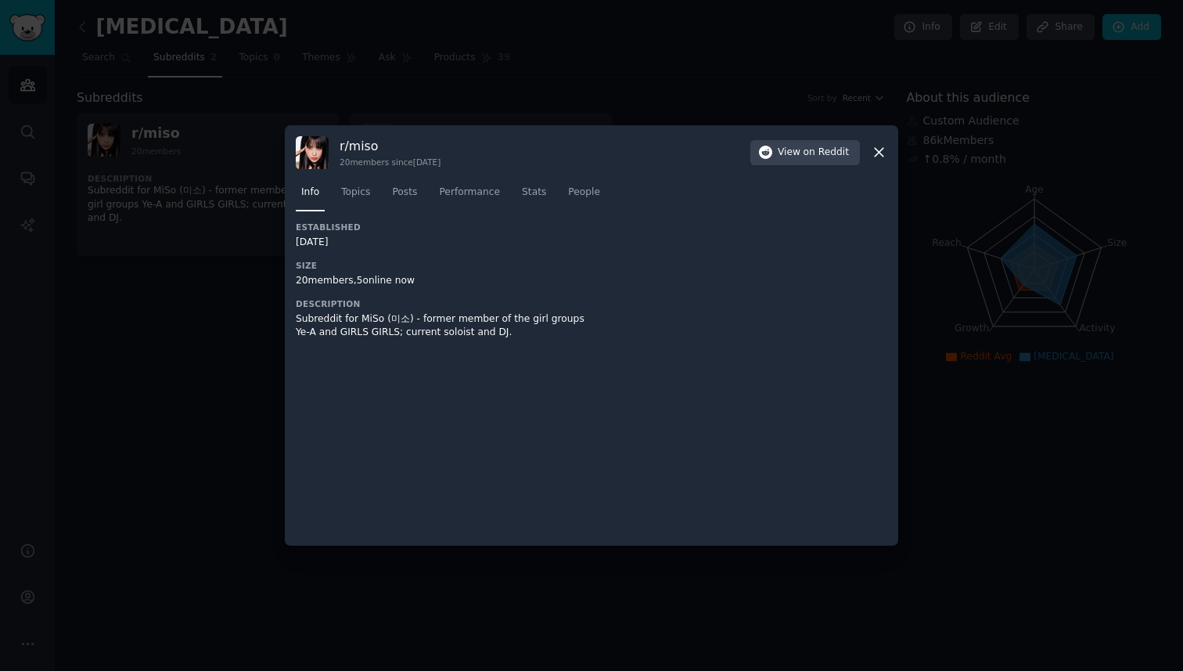
click at [383, 189] on nav "Info Topics Posts Performance Stats People" at bounding box center [592, 196] width 592 height 32
click at [580, 192] on span "People" at bounding box center [584, 192] width 32 height 14
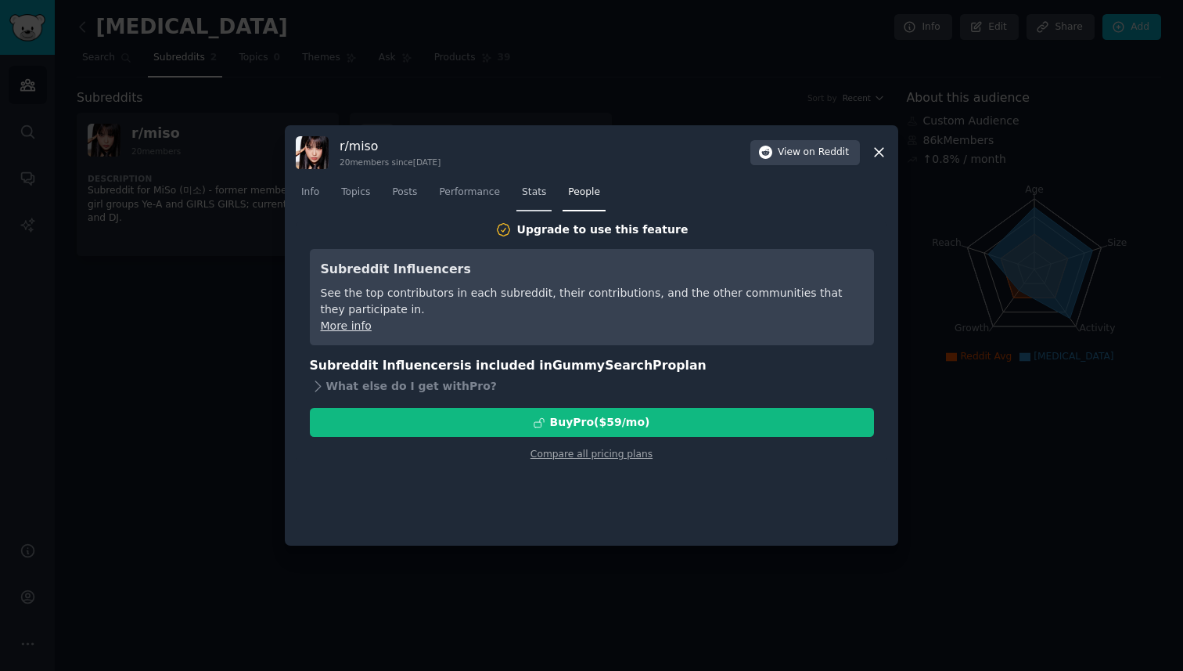
click at [522, 193] on span "Stats" at bounding box center [534, 192] width 24 height 14
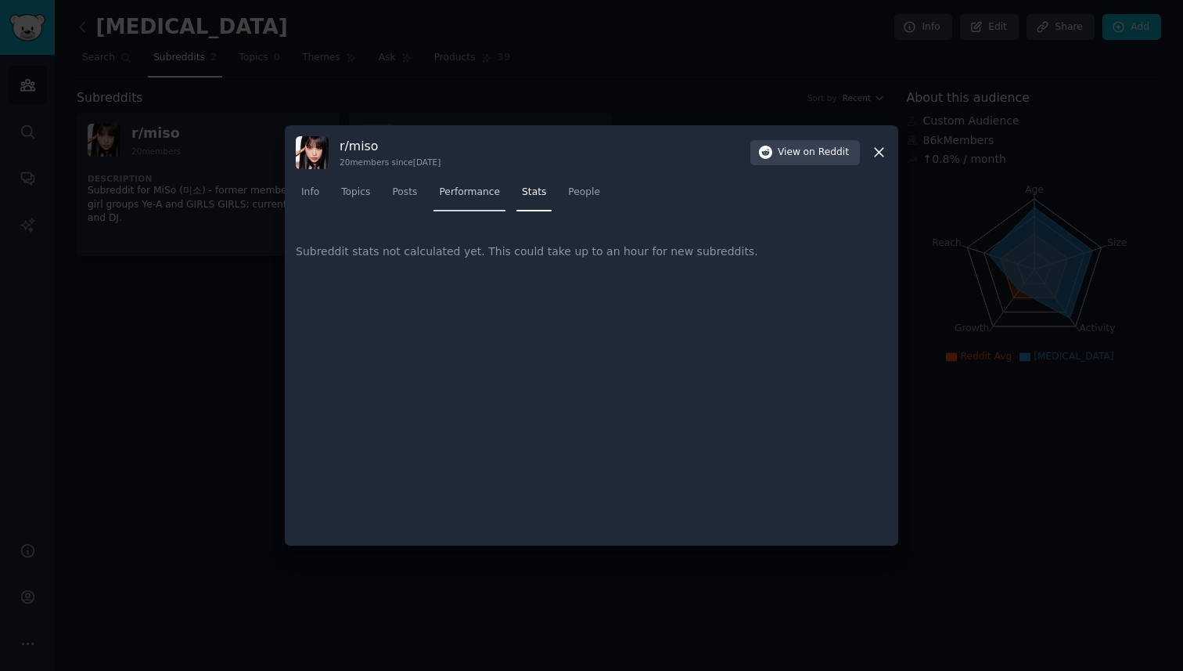
click at [483, 195] on span "Performance" at bounding box center [469, 192] width 61 height 14
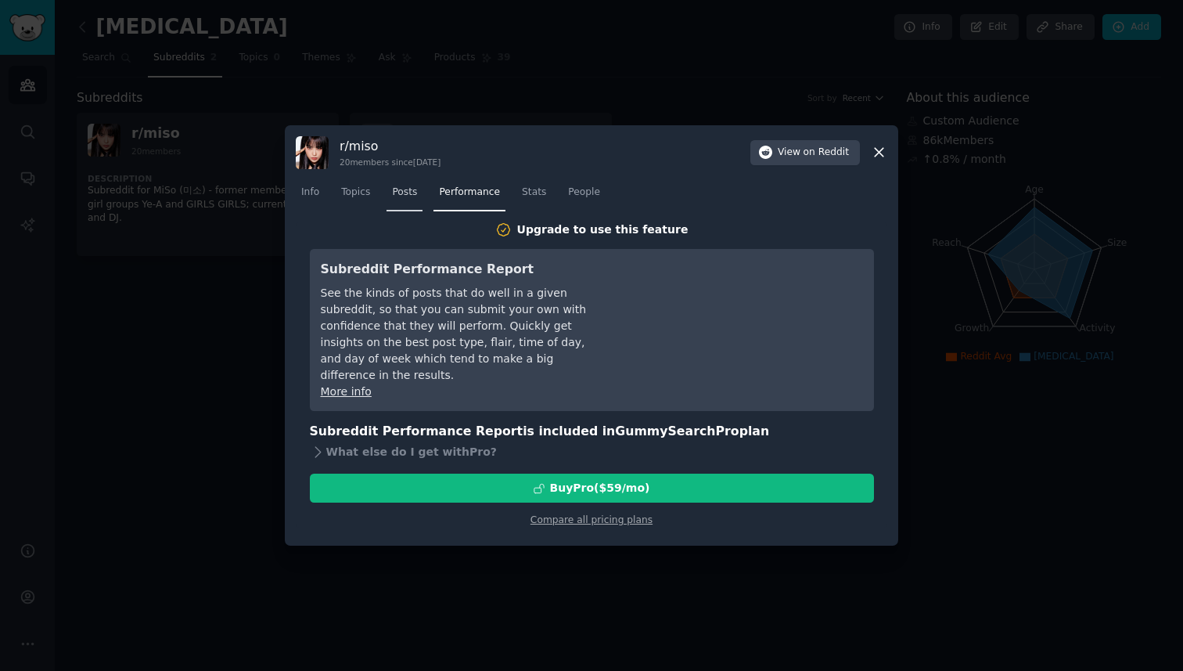
click at [404, 191] on span "Posts" at bounding box center [404, 192] width 25 height 14
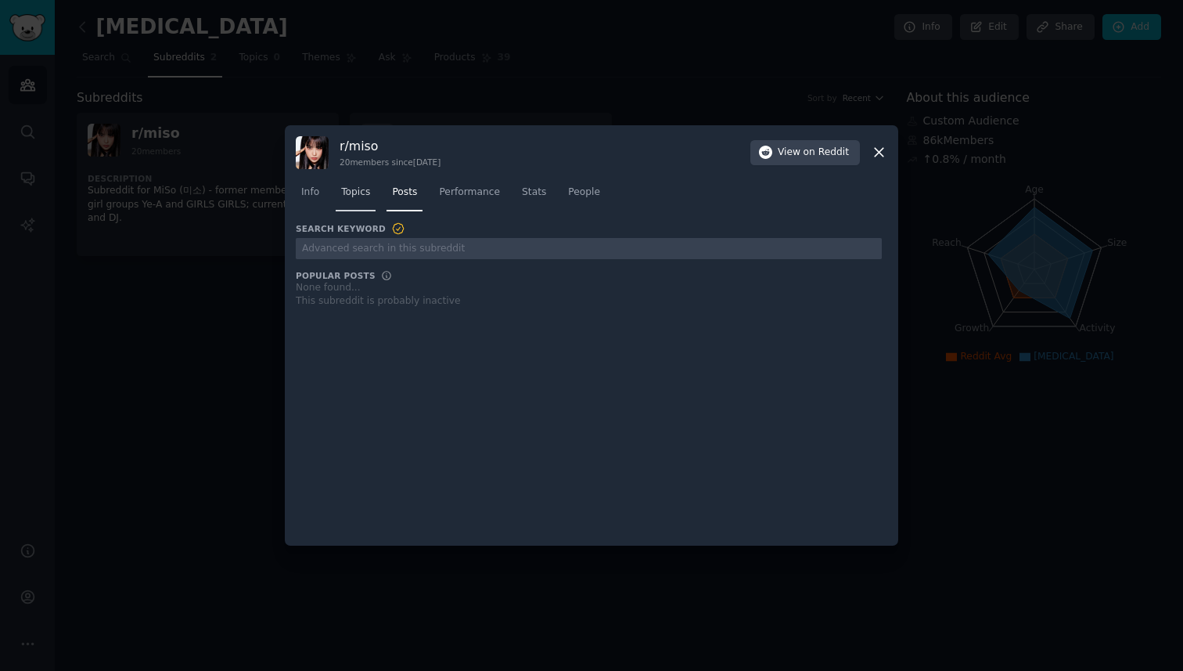
click at [345, 192] on span "Topics" at bounding box center [355, 192] width 29 height 14
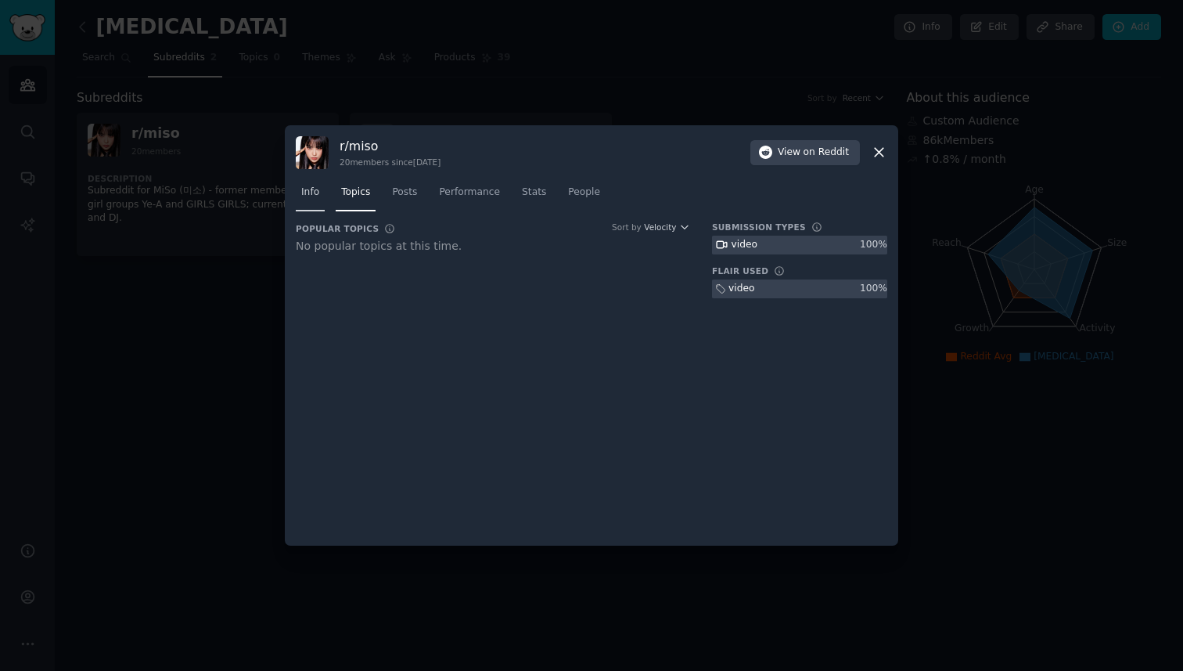
click at [311, 196] on span "Info" at bounding box center [310, 192] width 18 height 14
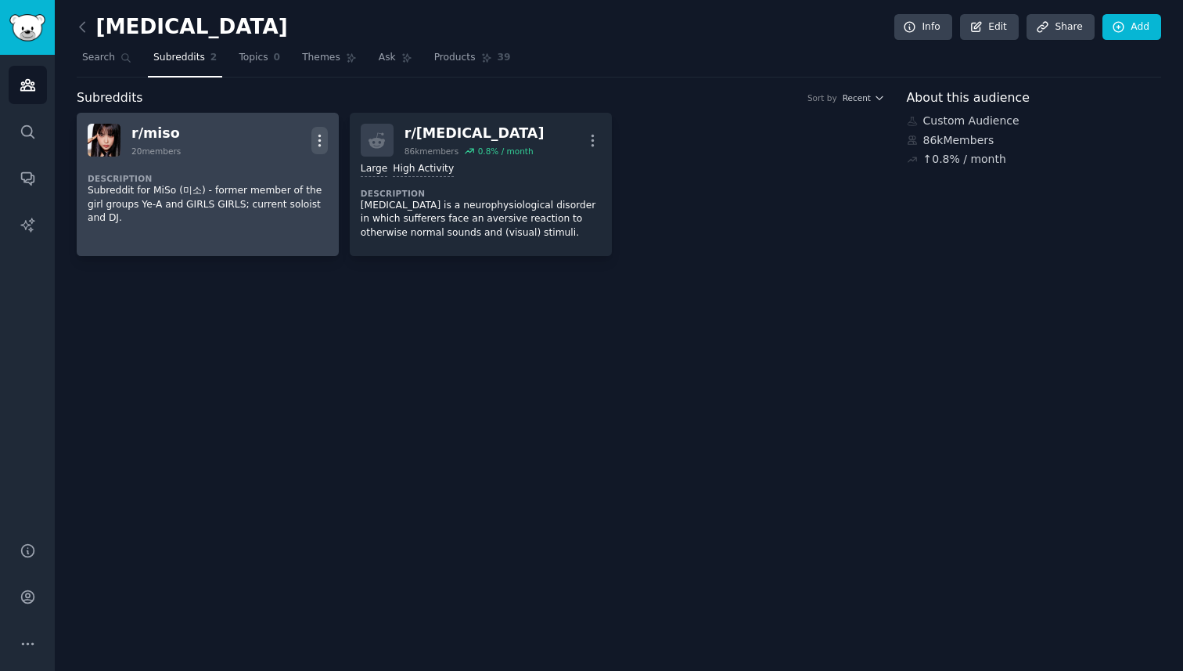
click at [320, 146] on icon "button" at bounding box center [320, 140] width 2 height 11
click at [255, 176] on p "Delete" at bounding box center [258, 173] width 36 height 16
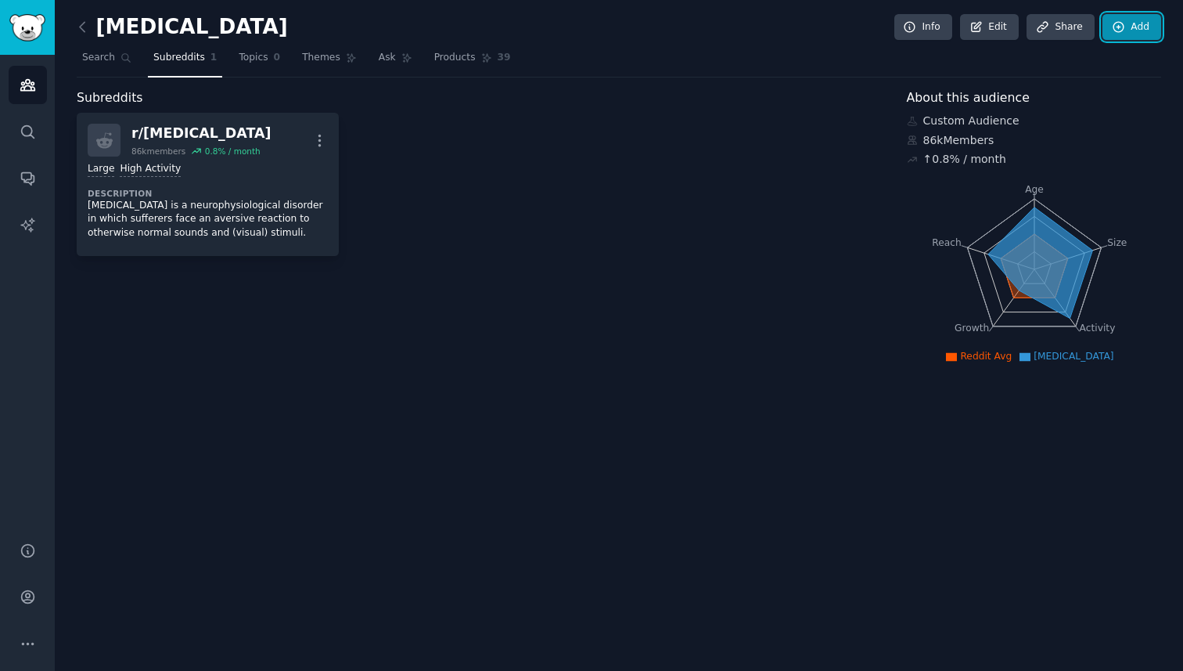
click at [945, 33] on icon at bounding box center [1119, 27] width 14 height 14
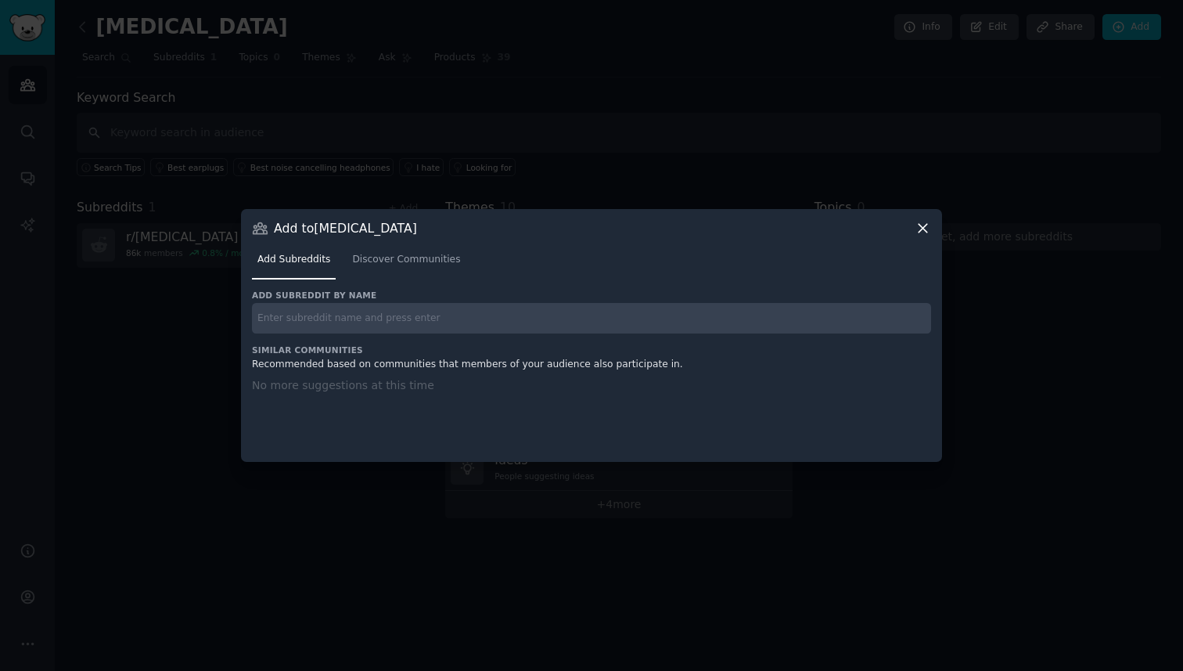
click at [691, 320] on input "text" at bounding box center [591, 318] width 679 height 31
type input "mis"
click at [377, 268] on link "Discover Communities" at bounding box center [406, 263] width 119 height 32
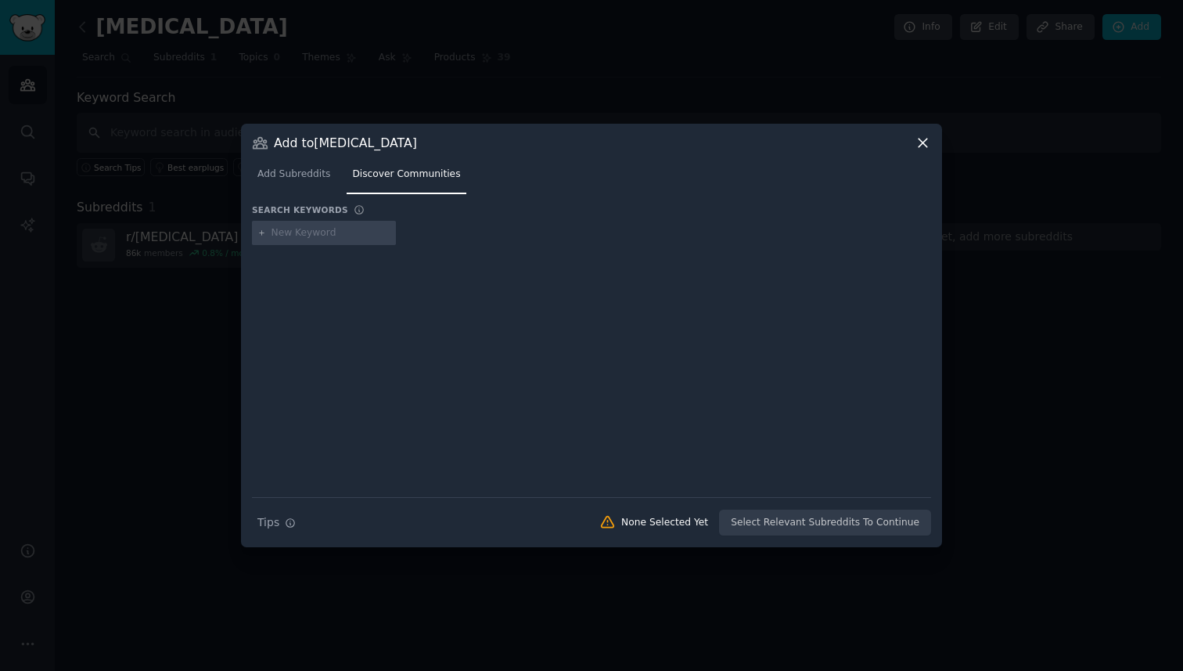
click at [329, 227] on input "text" at bounding box center [331, 233] width 119 height 14
type input "misophonia"
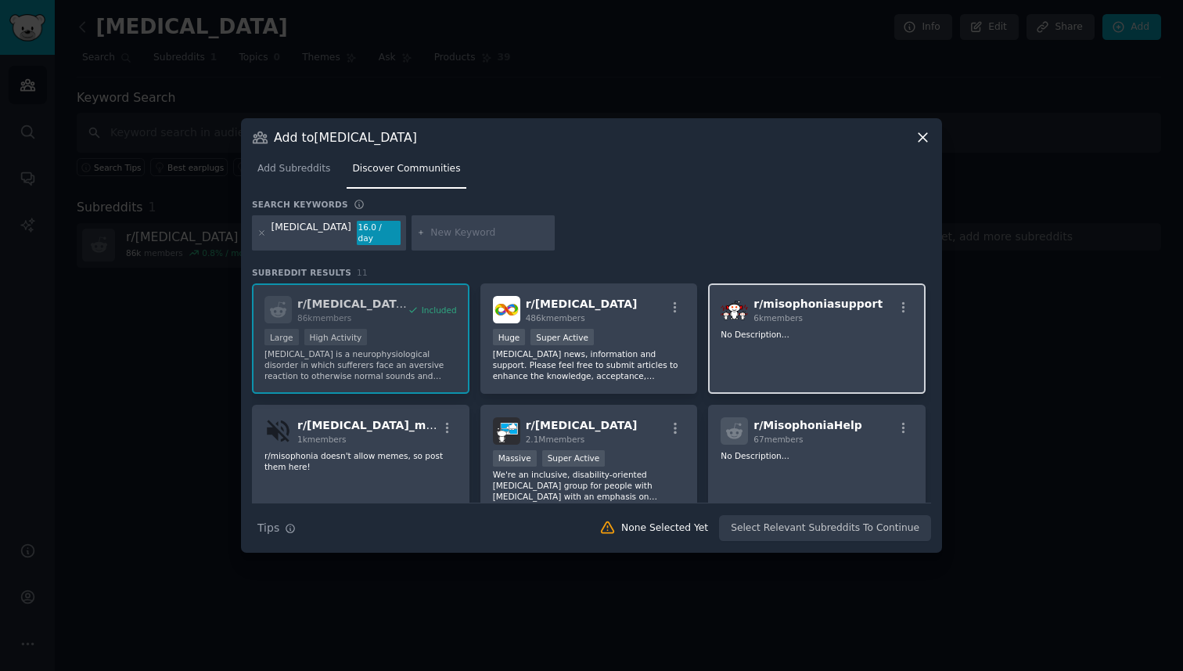
click at [819, 297] on span "r/ misophoniasupport" at bounding box center [818, 303] width 129 height 13
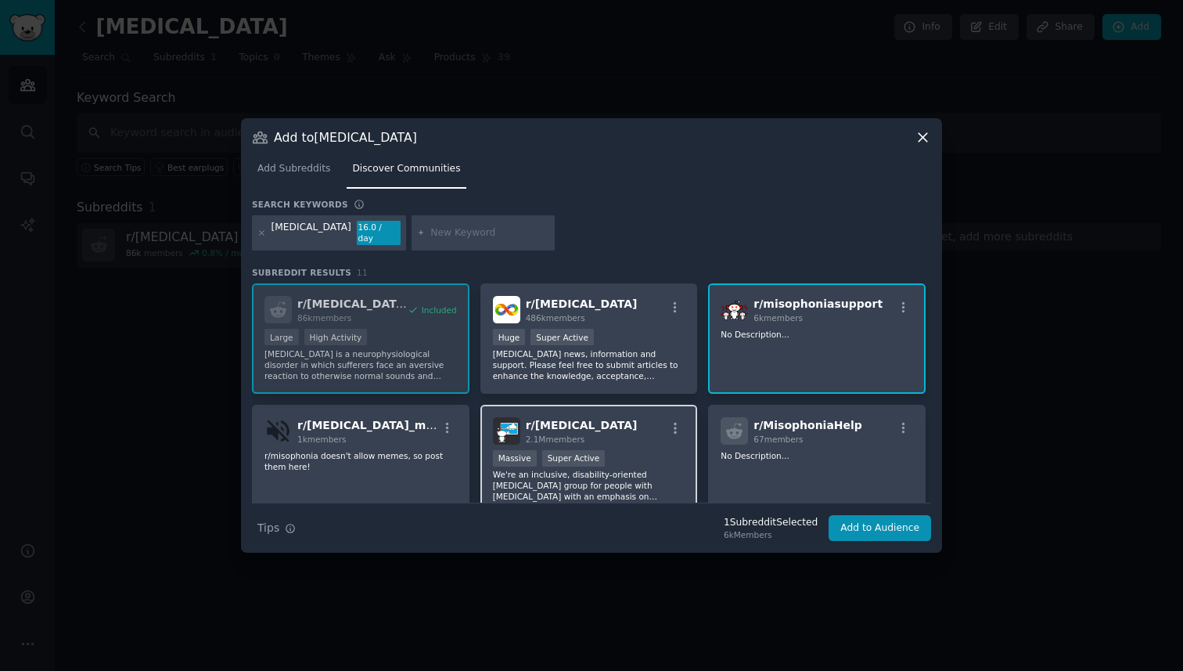
scroll to position [1, 0]
click at [762, 418] on span "r/ MisophoniaHelp" at bounding box center [808, 424] width 109 height 13
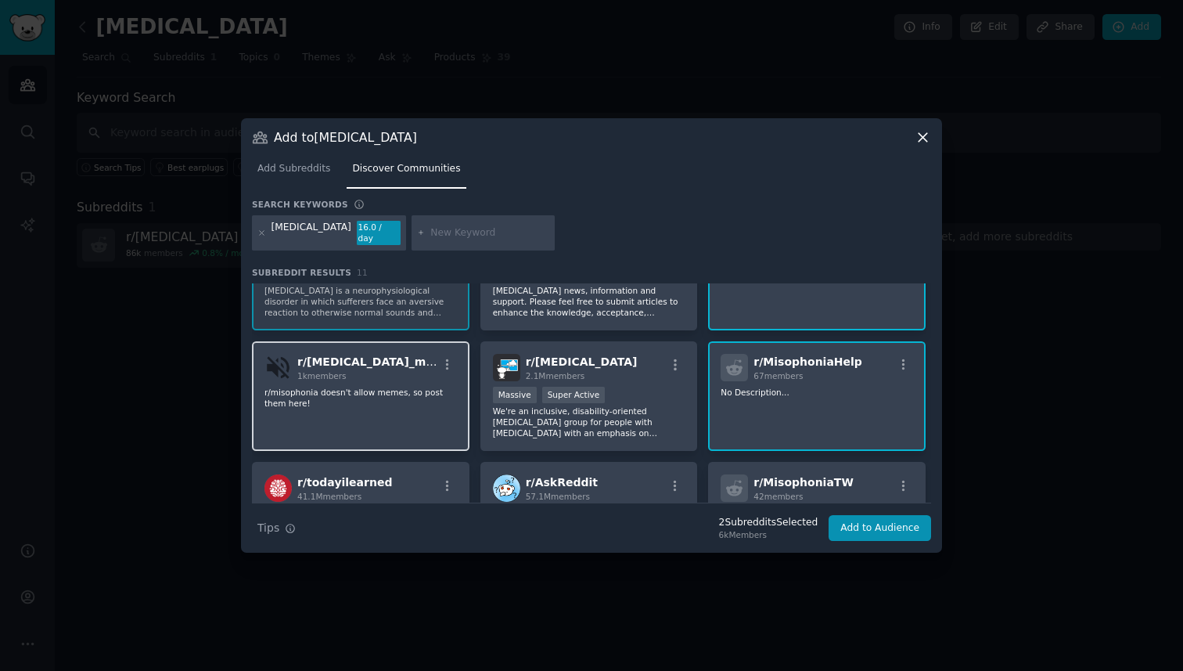
scroll to position [56, 0]
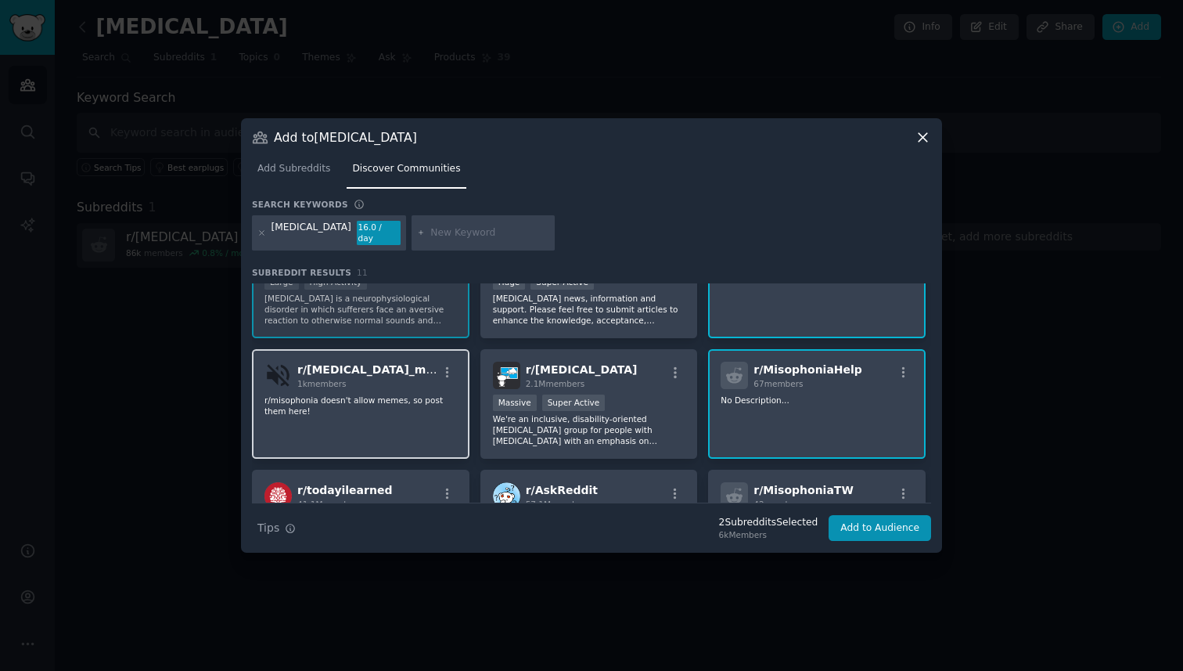
click at [403, 367] on span "r/ misophonia_memes" at bounding box center [377, 369] width 161 height 13
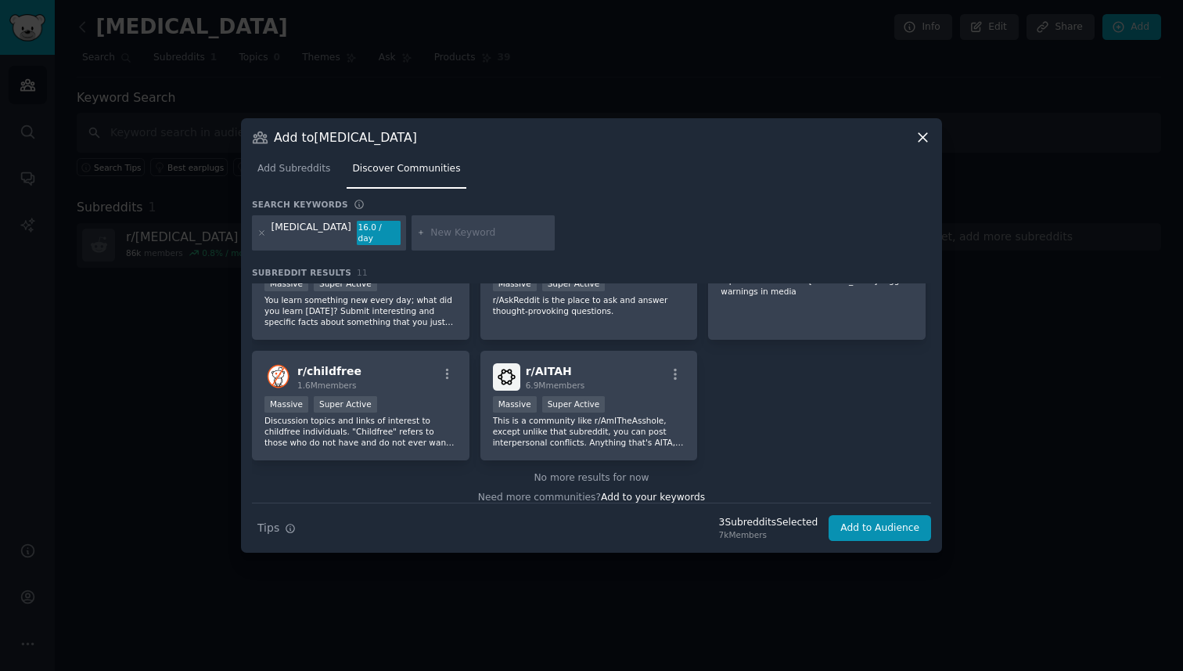
scroll to position [297, 0]
click at [797, 320] on div "r/ MisophoniaTW 42 members A place to document misophonia trigger warnings in m…" at bounding box center [817, 284] width 218 height 110
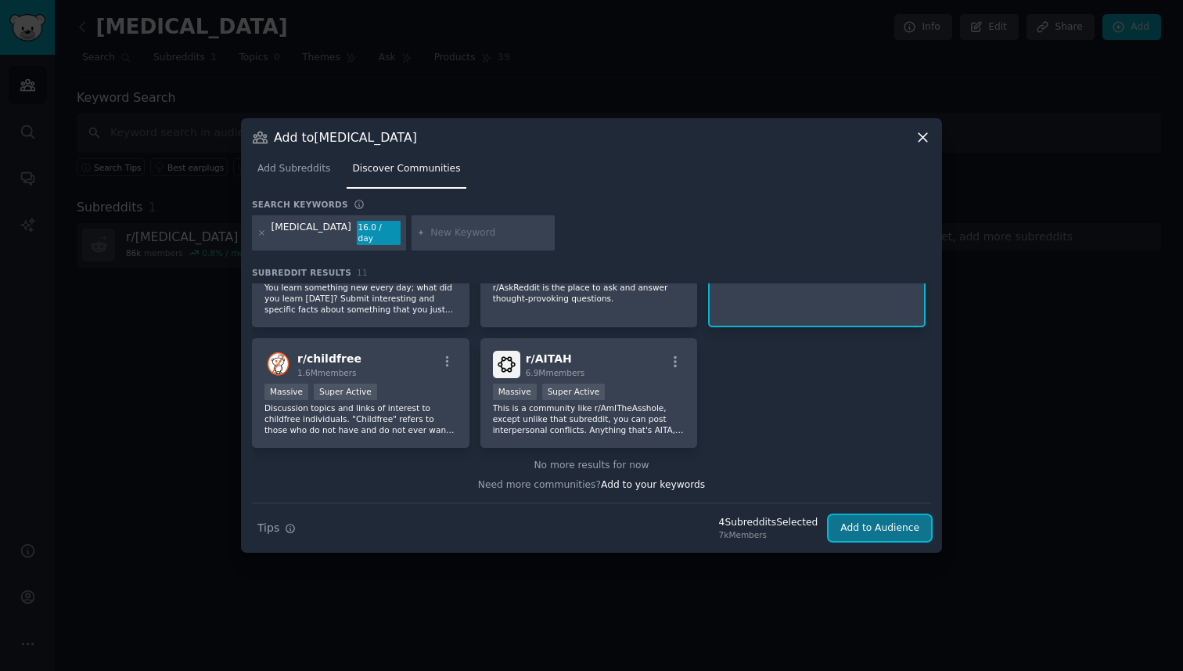
click at [858, 530] on button "Add to Audience" at bounding box center [880, 528] width 103 height 27
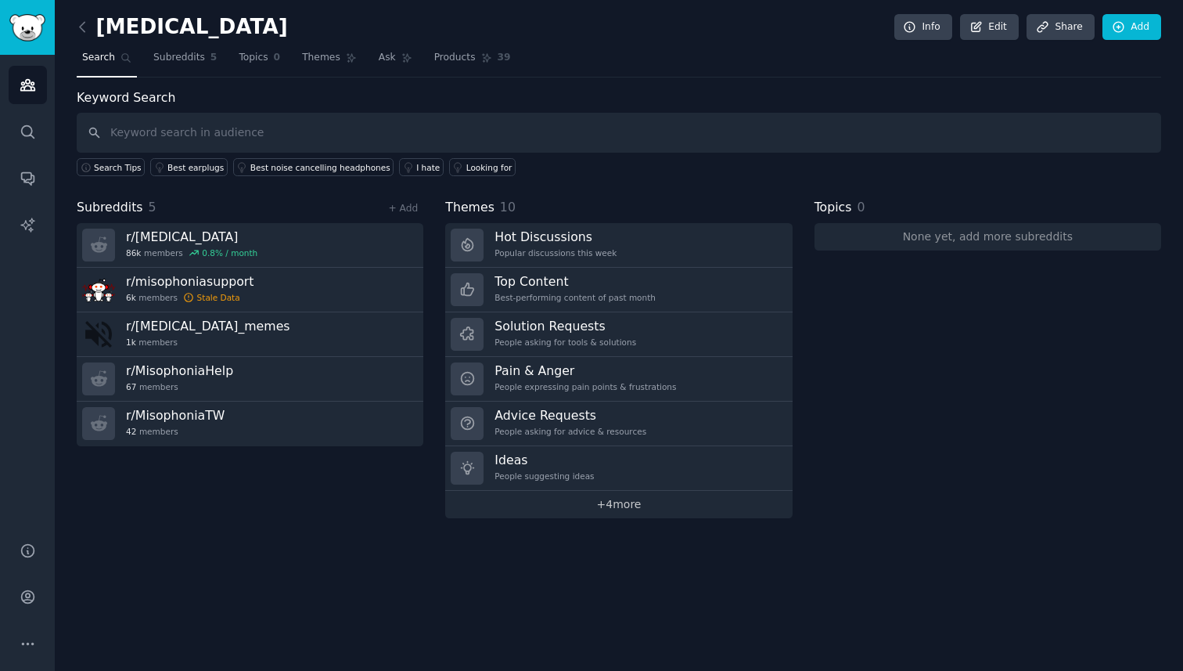
click at [603, 508] on link "+ 4 more" at bounding box center [618, 504] width 347 height 27
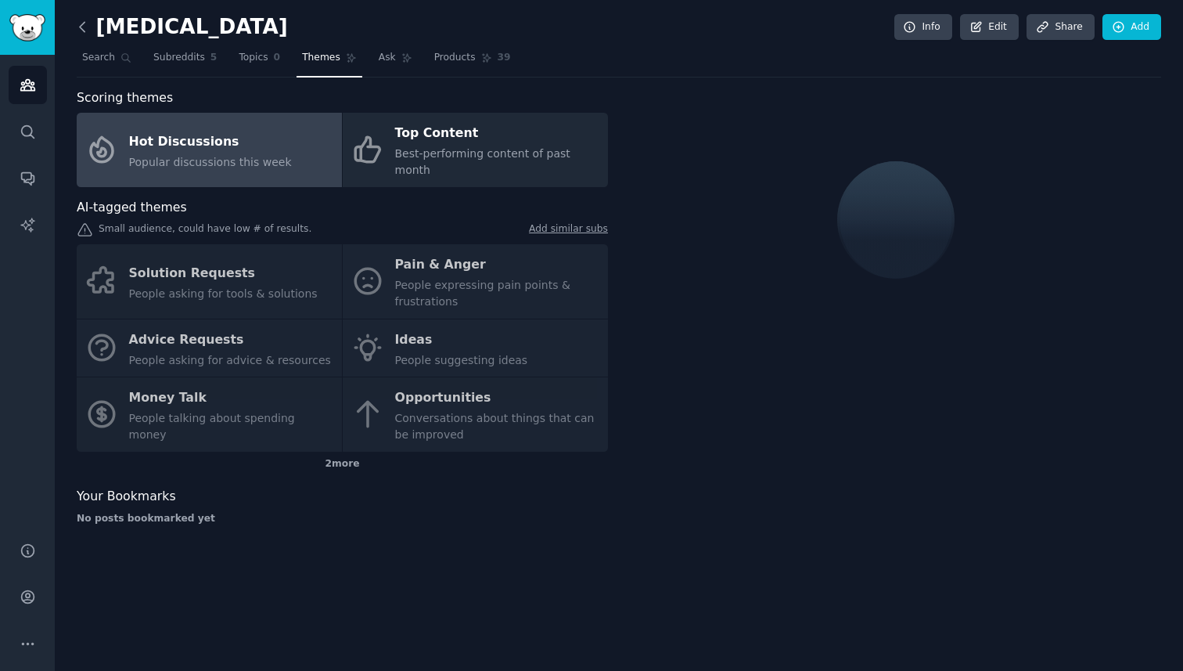
click at [85, 23] on icon at bounding box center [82, 27] width 16 height 16
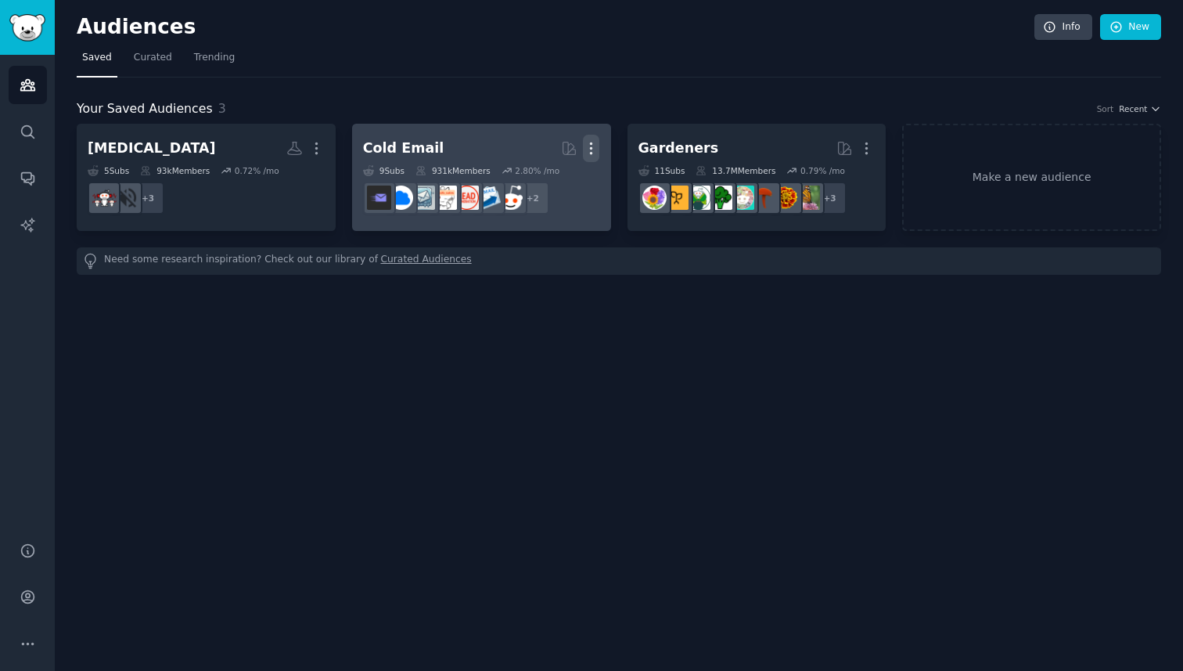
click at [593, 146] on icon "button" at bounding box center [591, 148] width 16 height 16
click at [556, 189] on p "Delete" at bounding box center [549, 181] width 36 height 16
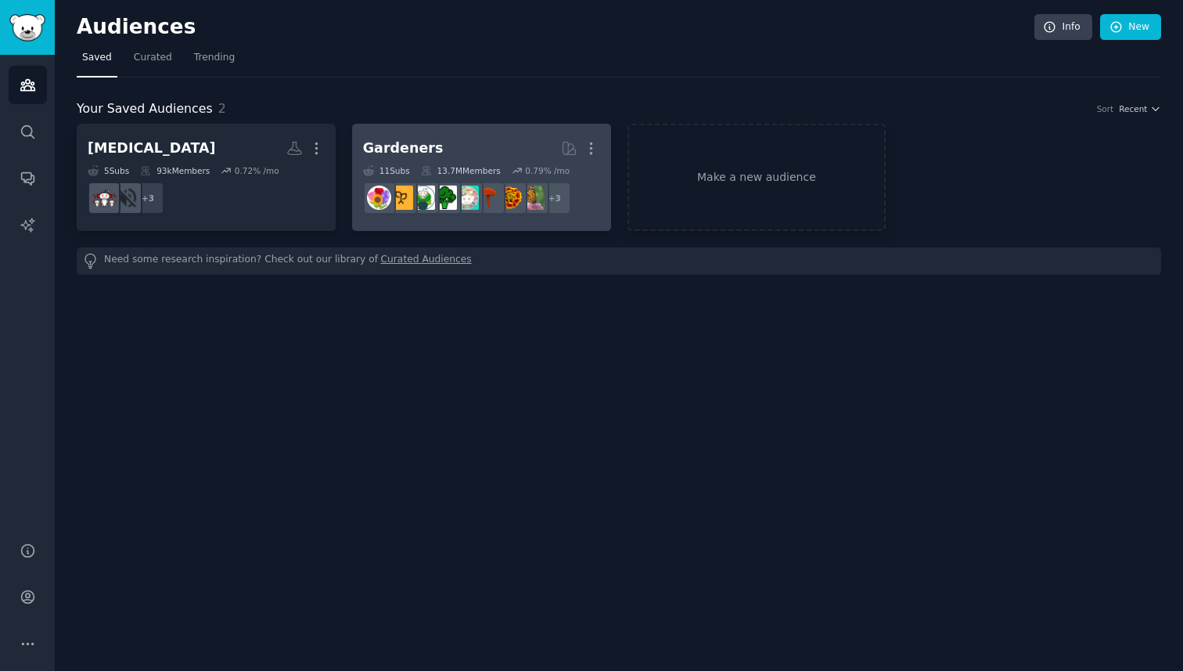
click at [488, 155] on h2 "Gardeners Curated by GummySearch More" at bounding box center [481, 148] width 237 height 27
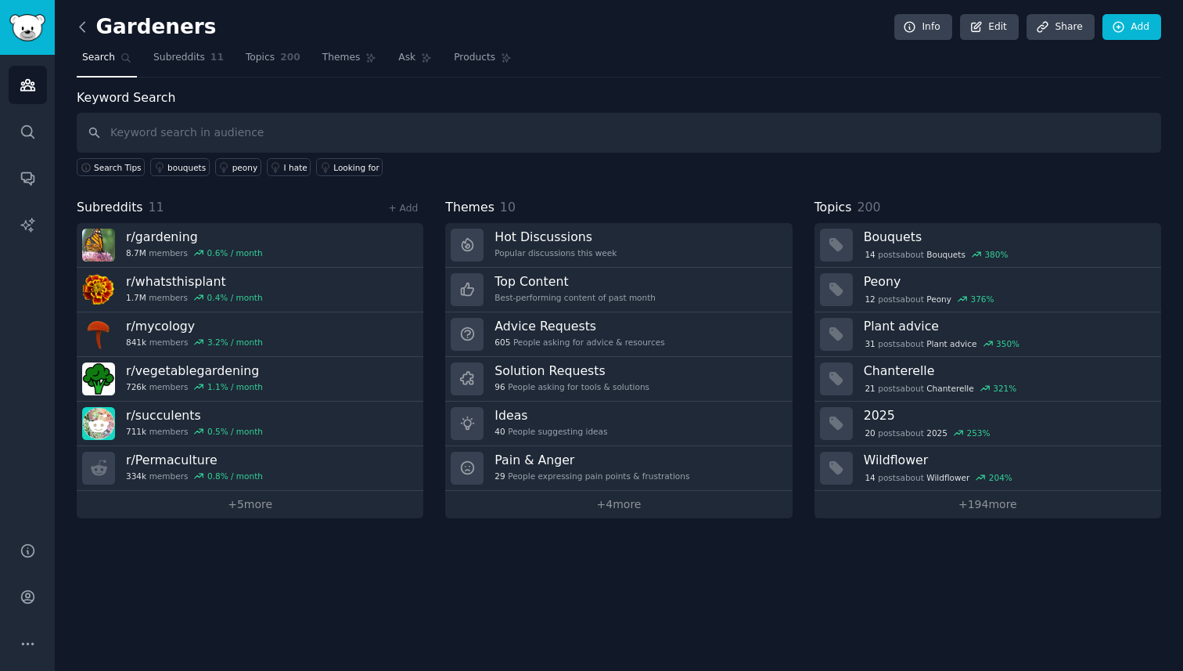
click at [86, 24] on icon at bounding box center [82, 27] width 16 height 16
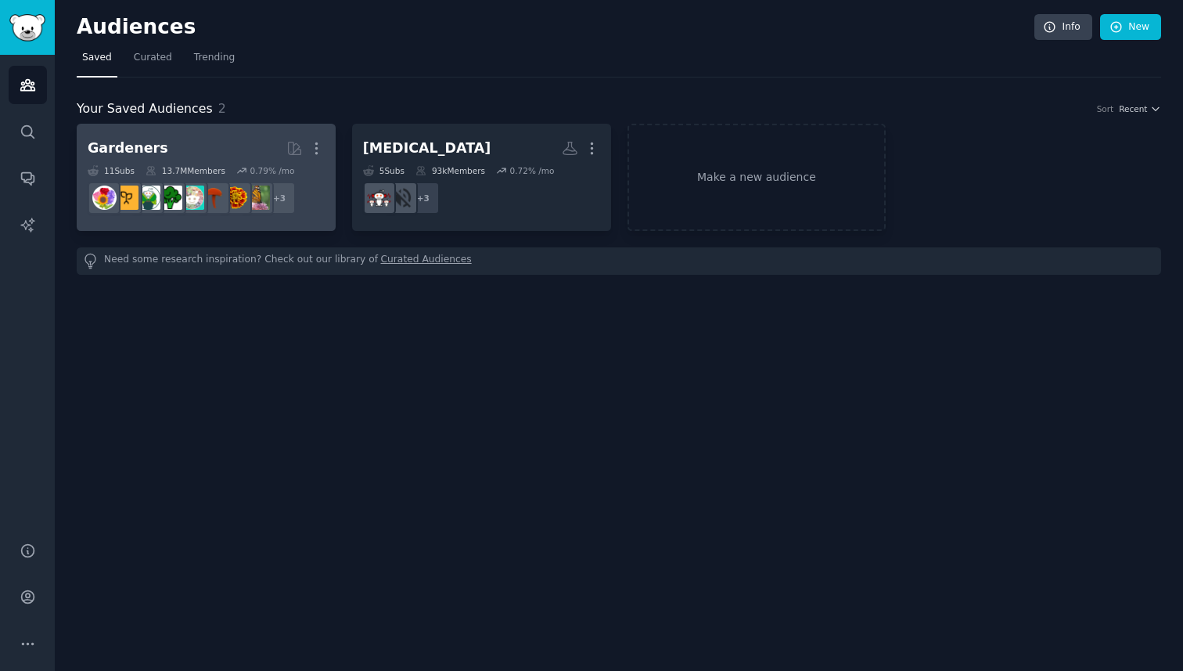
click at [168, 154] on h2 "Gardeners More" at bounding box center [206, 148] width 237 height 27
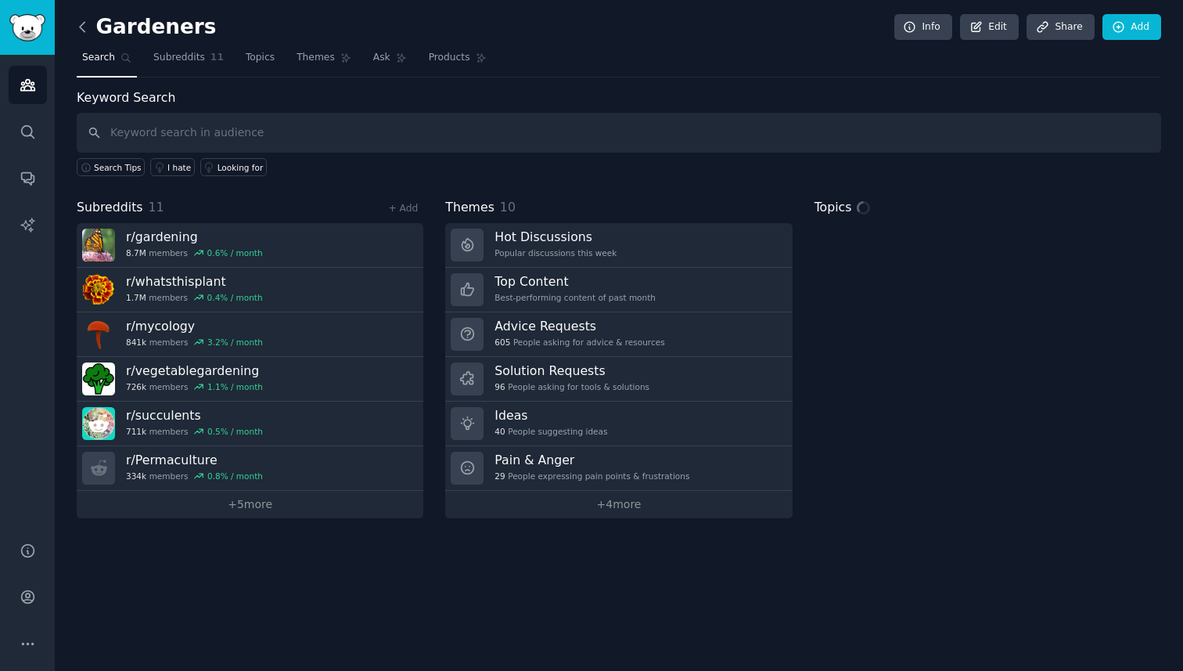
click at [76, 20] on icon at bounding box center [82, 27] width 16 height 16
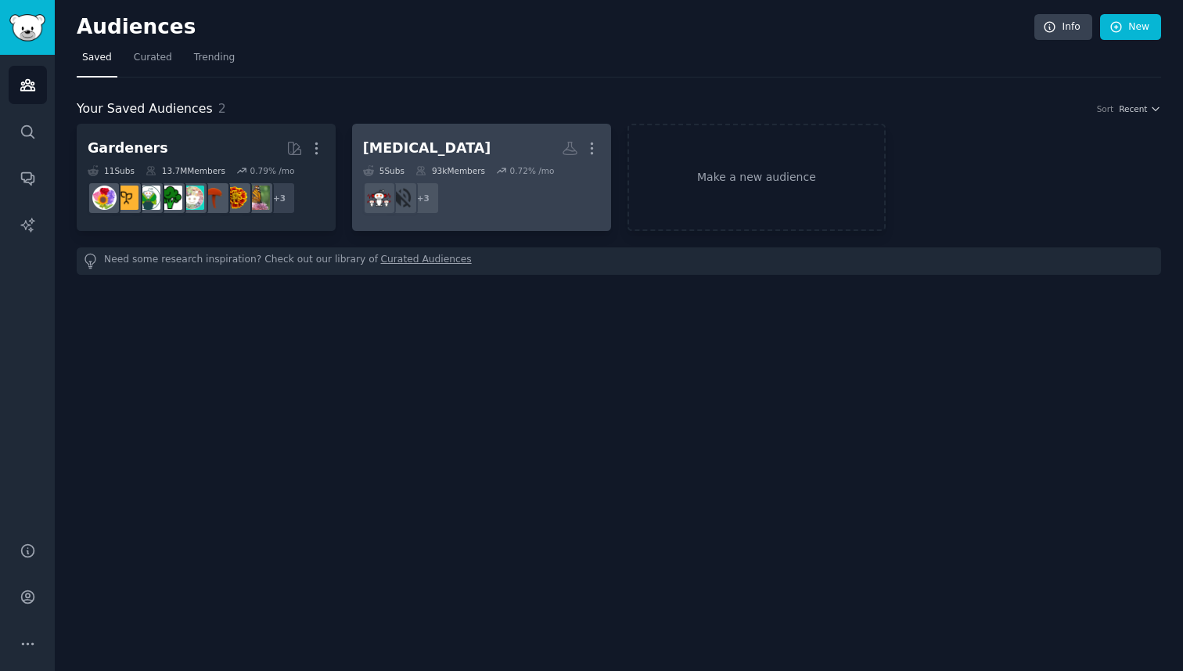
click at [498, 148] on h2 "misophonia More" at bounding box center [481, 148] width 237 height 27
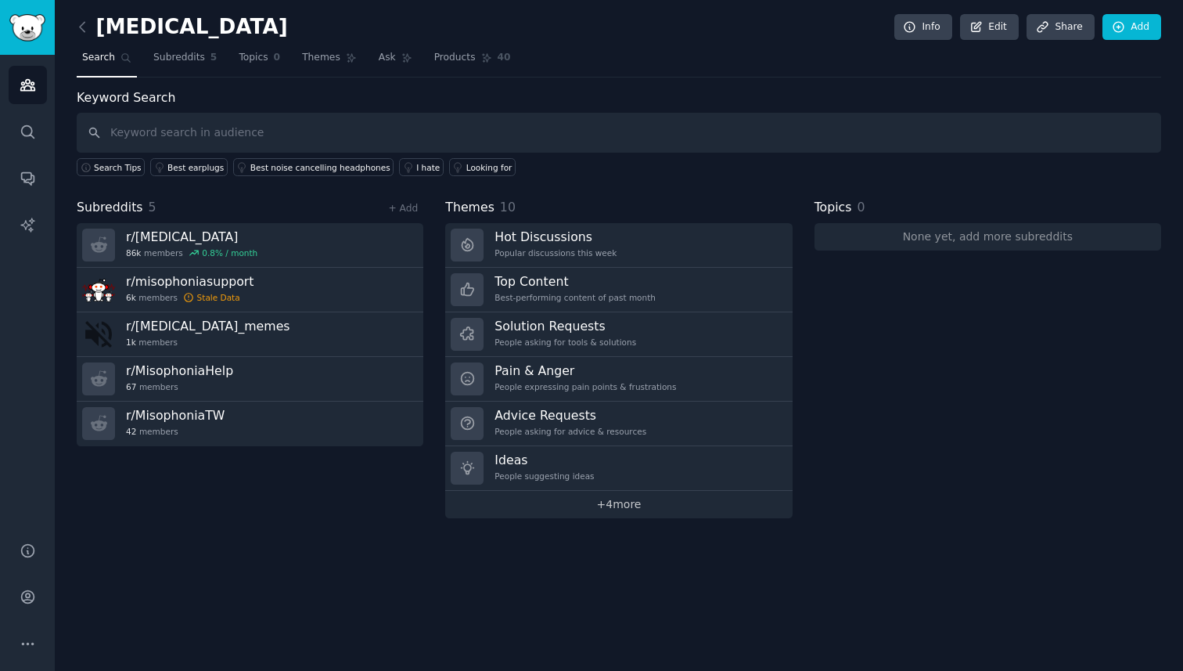
click at [617, 506] on link "+ 4 more" at bounding box center [618, 504] width 347 height 27
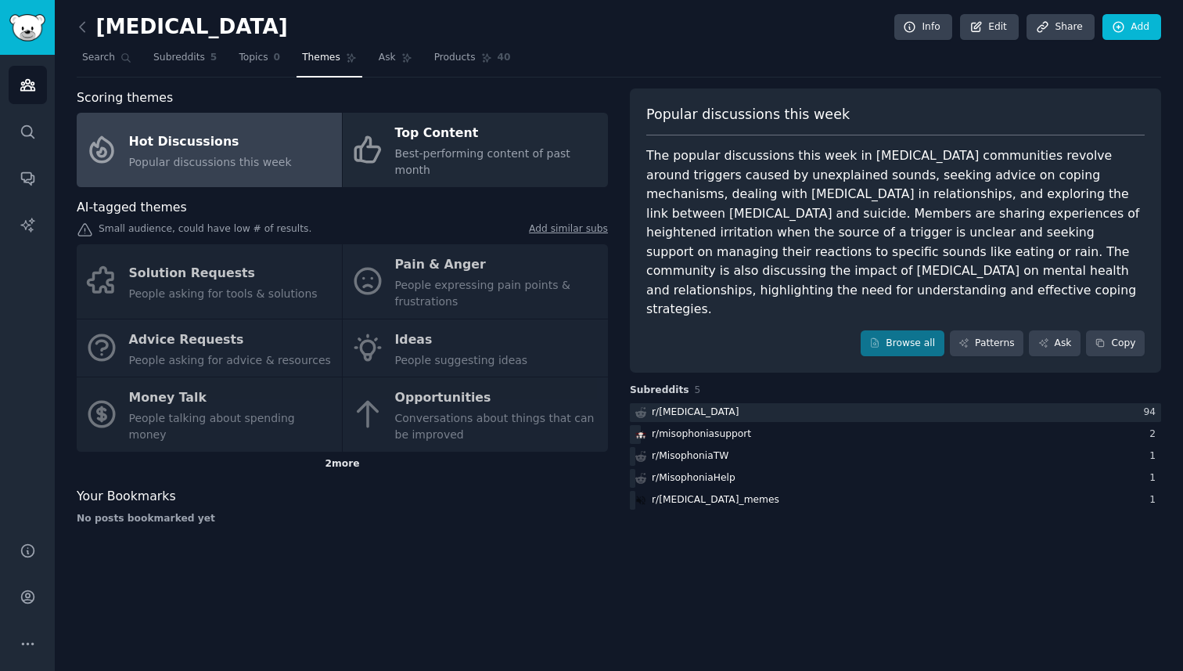
click at [351, 452] on div "2 more" at bounding box center [342, 464] width 531 height 25
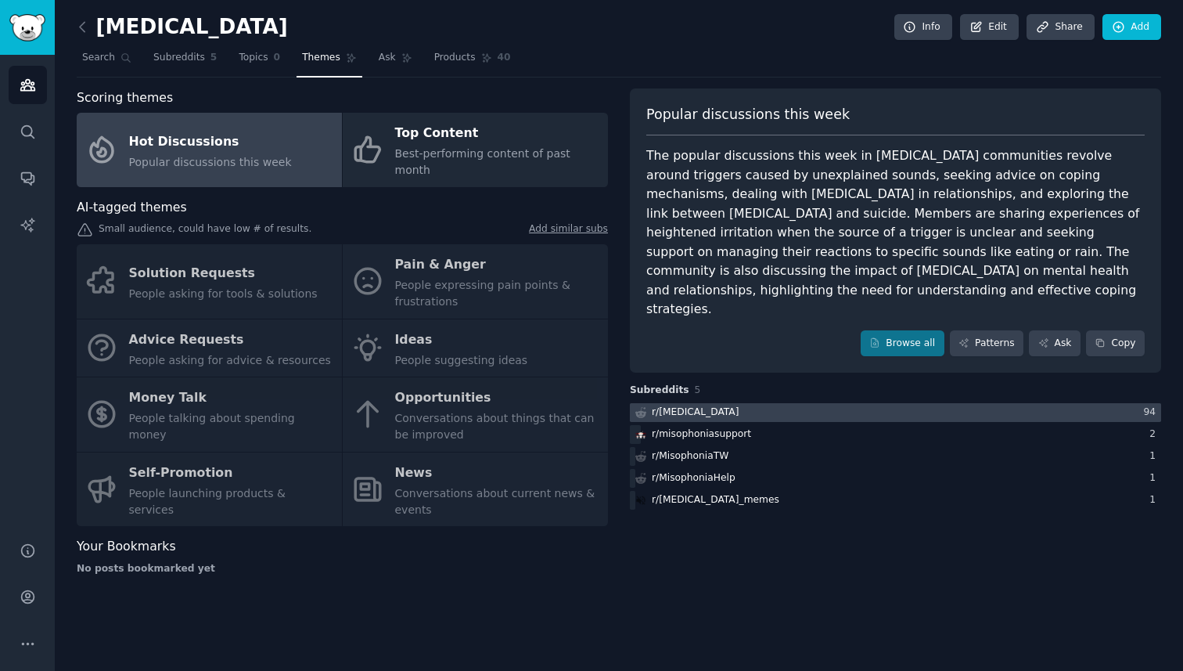
click at [694, 405] on div "r/ misophonia" at bounding box center [696, 412] width 88 height 14
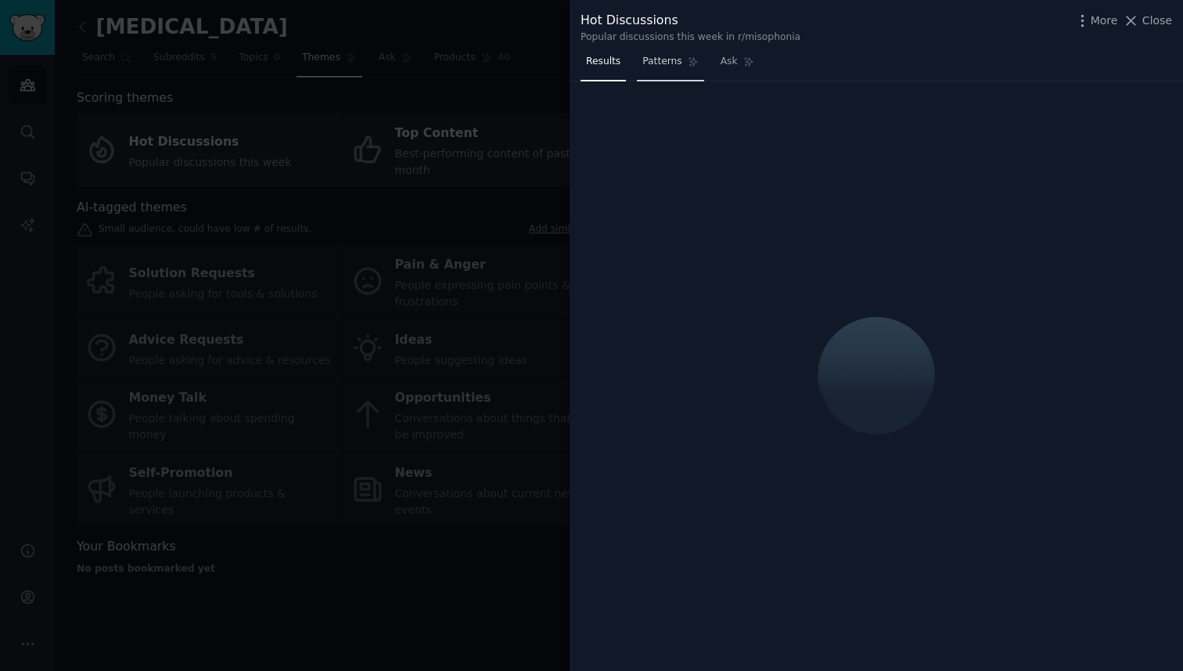
click at [651, 66] on span "Patterns" at bounding box center [661, 62] width 39 height 14
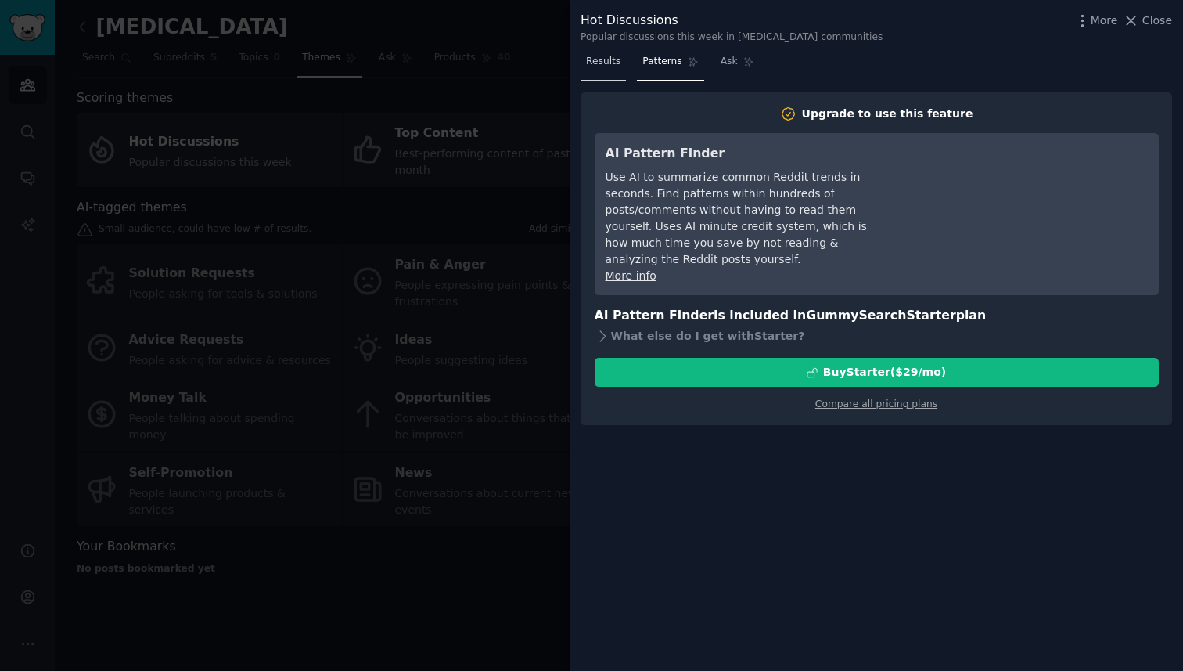
click at [592, 66] on span "Results" at bounding box center [603, 62] width 34 height 14
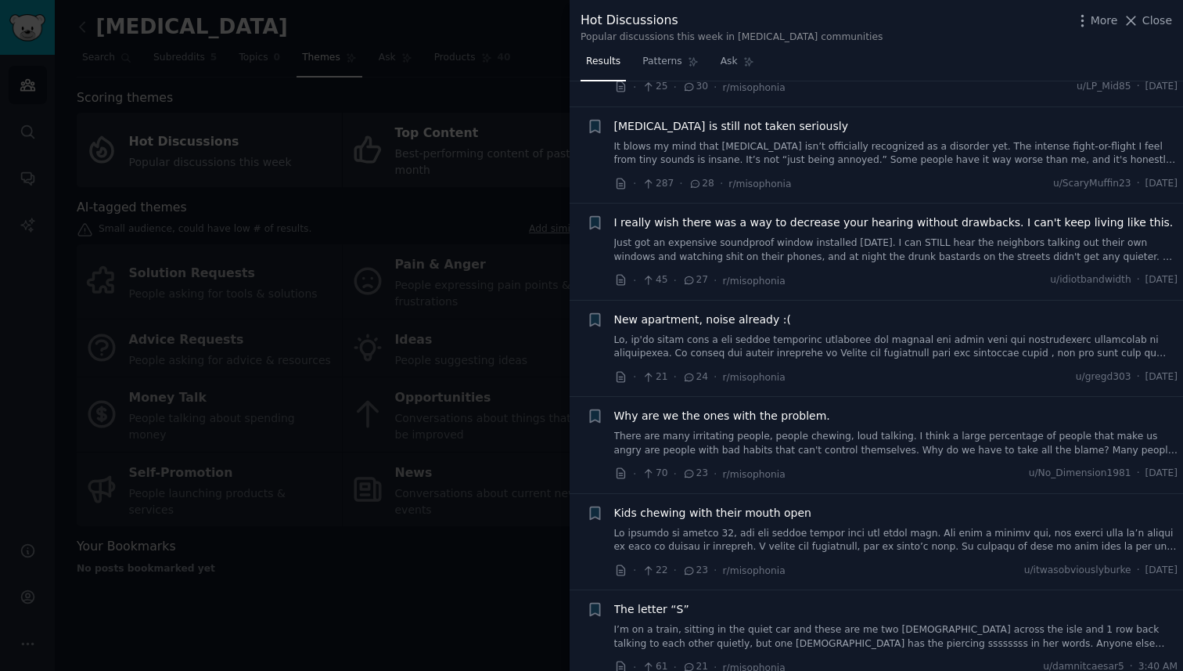
scroll to position [1211, 0]
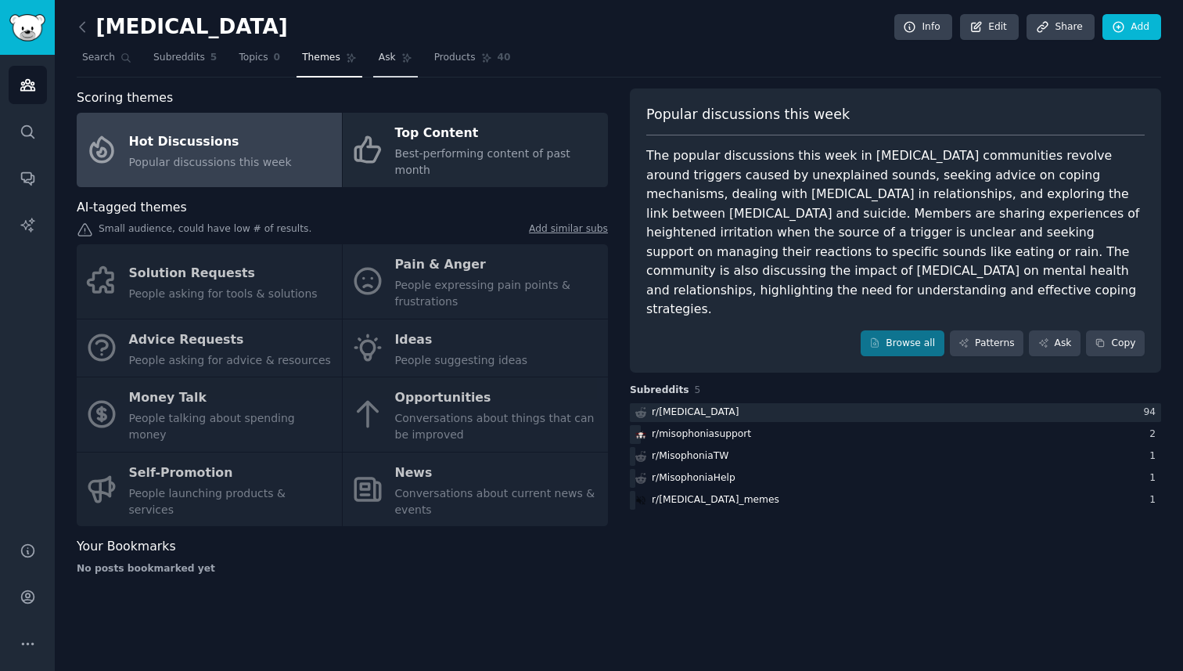
click at [379, 72] on link "Ask" at bounding box center [395, 61] width 45 height 32
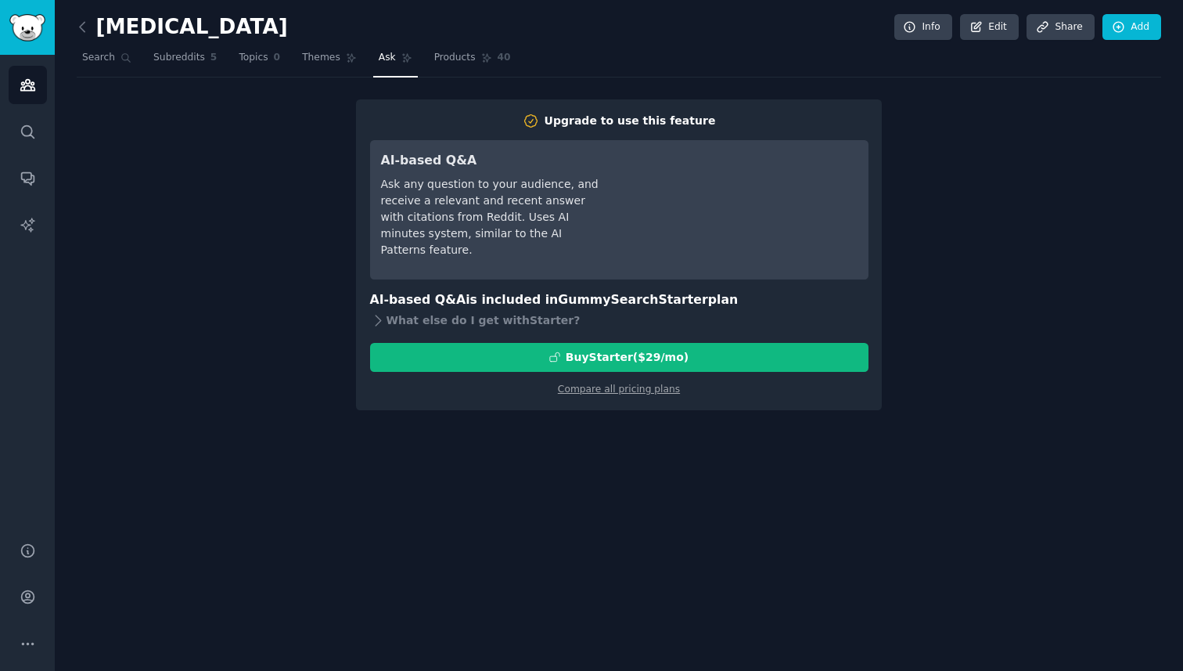
click at [457, 42] on div "misophonia Info Edit Share Add" at bounding box center [619, 30] width 1085 height 32
click at [436, 59] on span "Products" at bounding box center [454, 58] width 41 height 14
